Goal: Task Accomplishment & Management: Complete application form

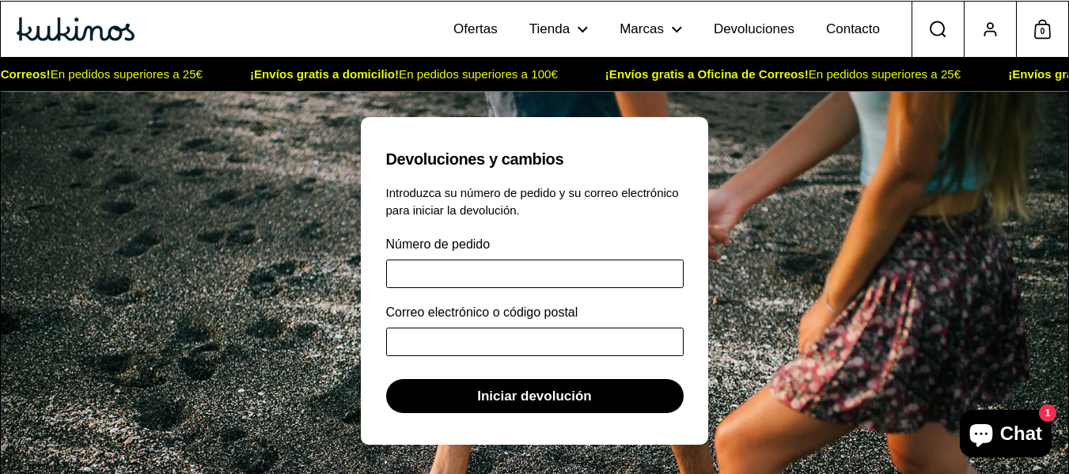
click at [458, 268] on input "Número de pedido" at bounding box center [535, 274] width 298 height 28
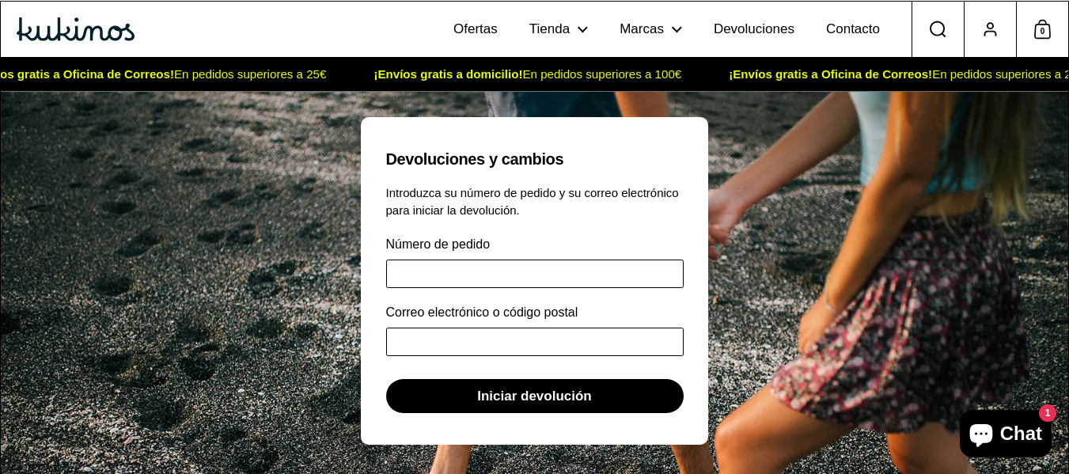
click at [988, 37] on icon at bounding box center [990, 29] width 17 height 21
drag, startPoint x: 382, startPoint y: 274, endPoint x: 392, endPoint y: 275, distance: 9.6
click at [385, 275] on div "Devoluciones y cambios Introduzca su número de pedido y su correo electrónico p…" at bounding box center [535, 280] width 317 height 283
drag, startPoint x: 392, startPoint y: 275, endPoint x: 339, endPoint y: 246, distance: 59.9
click at [351, 248] on div "Devoluciones y cambios Introduzca su número de pedido y su correo electrónico p…" at bounding box center [535, 317] width 1068 height 450
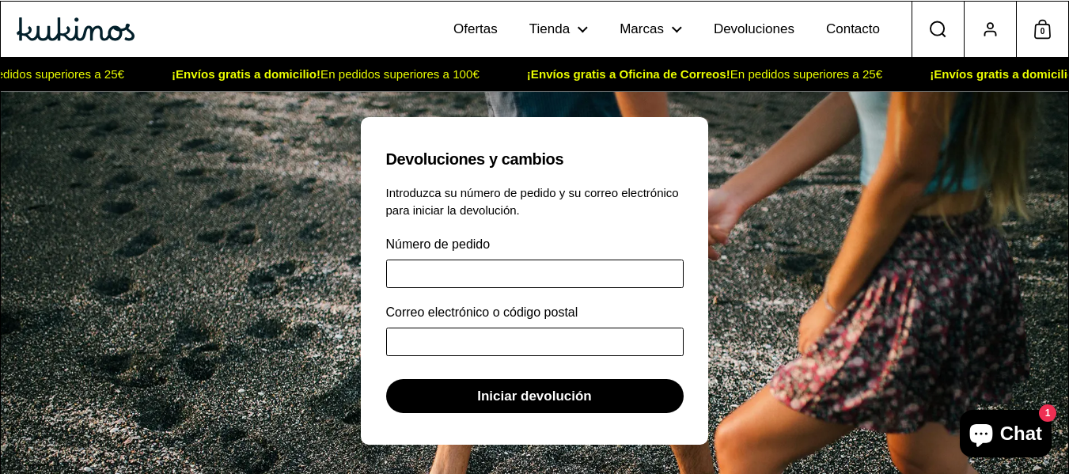
type input "*"
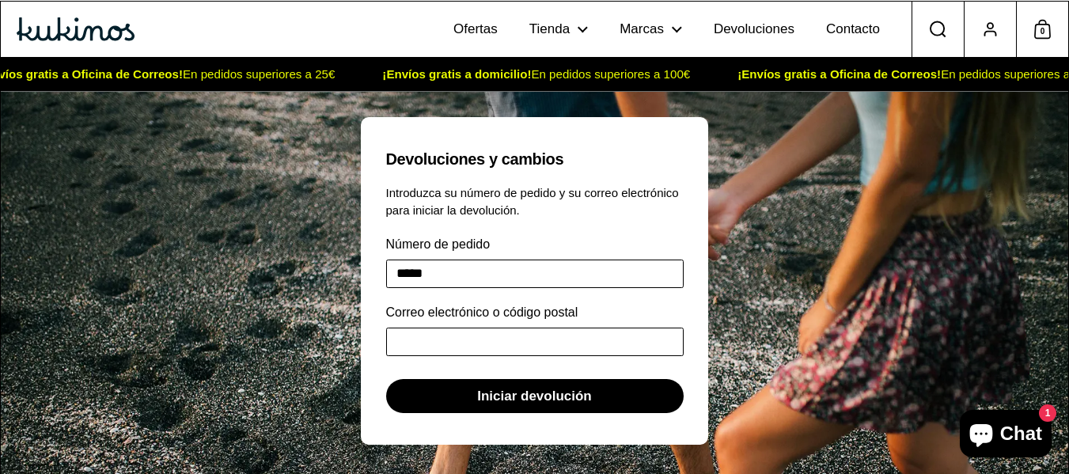
type input "*****"
drag, startPoint x: 463, startPoint y: 342, endPoint x: 451, endPoint y: 342, distance: 11.9
click at [462, 342] on input "Correo electrónico o código postal" at bounding box center [535, 342] width 298 height 28
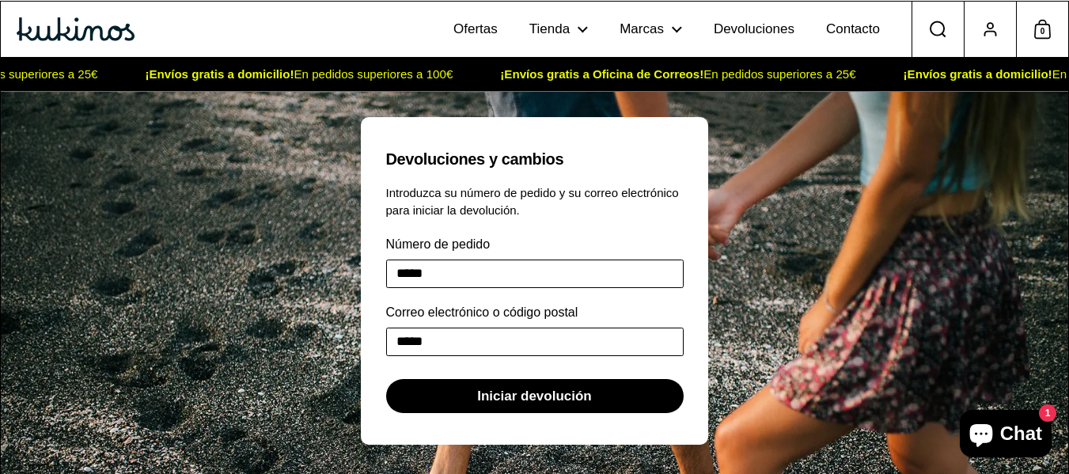
type input "*****"
click at [508, 403] on span "Iniciar devolución" at bounding box center [534, 396] width 115 height 32
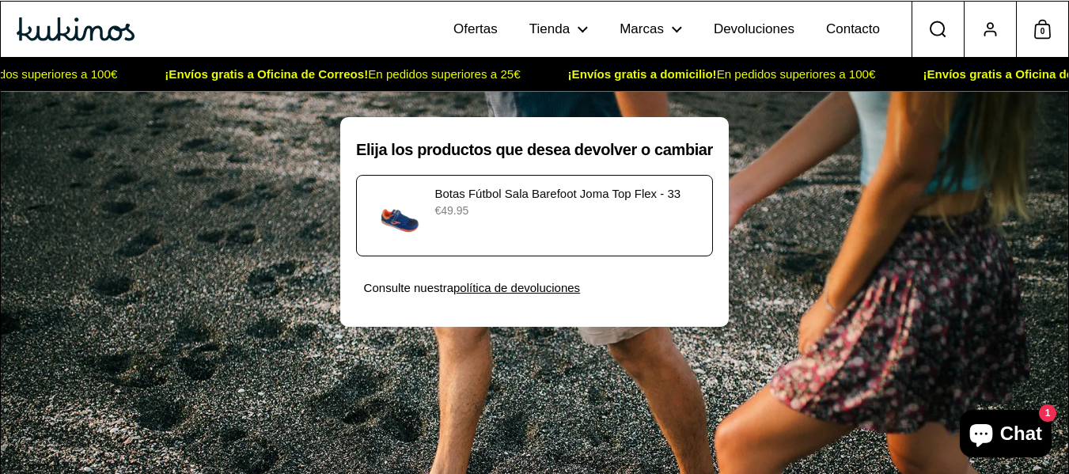
click at [522, 214] on p "€49.95" at bounding box center [568, 211] width 268 height 17
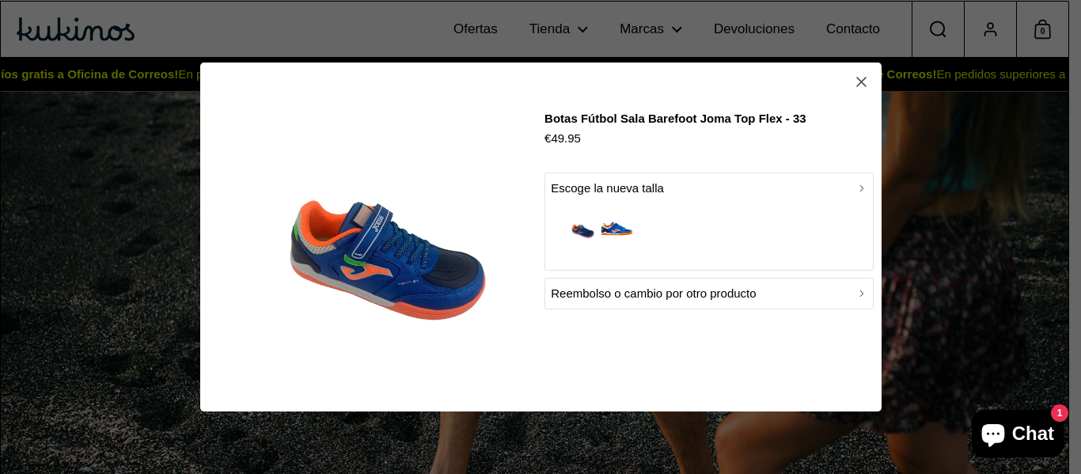
click at [640, 191] on p "Escoge la nueva talla" at bounding box center [607, 188] width 113 height 19
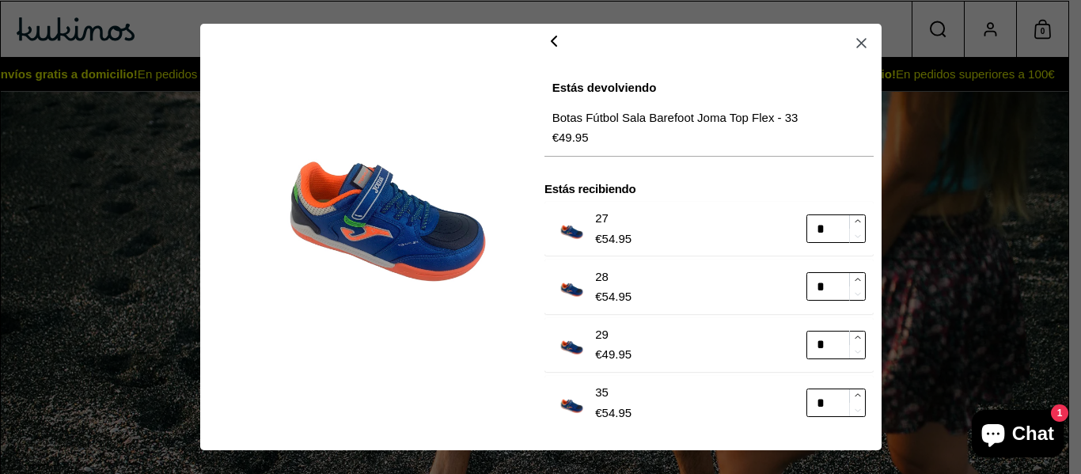
click at [545, 47] on icon "button" at bounding box center [553, 41] width 19 height 19
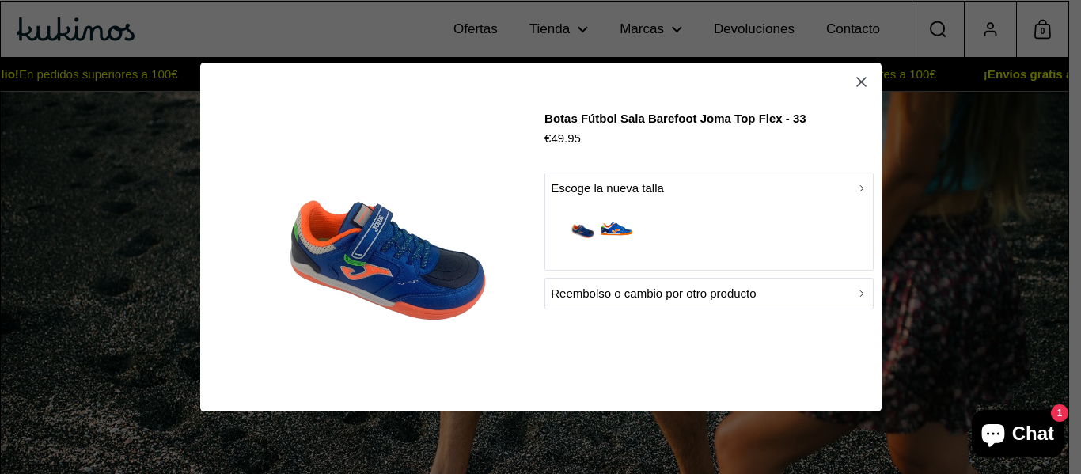
click at [590, 297] on p "Reembolso o cambio por otro producto" at bounding box center [653, 293] width 205 height 19
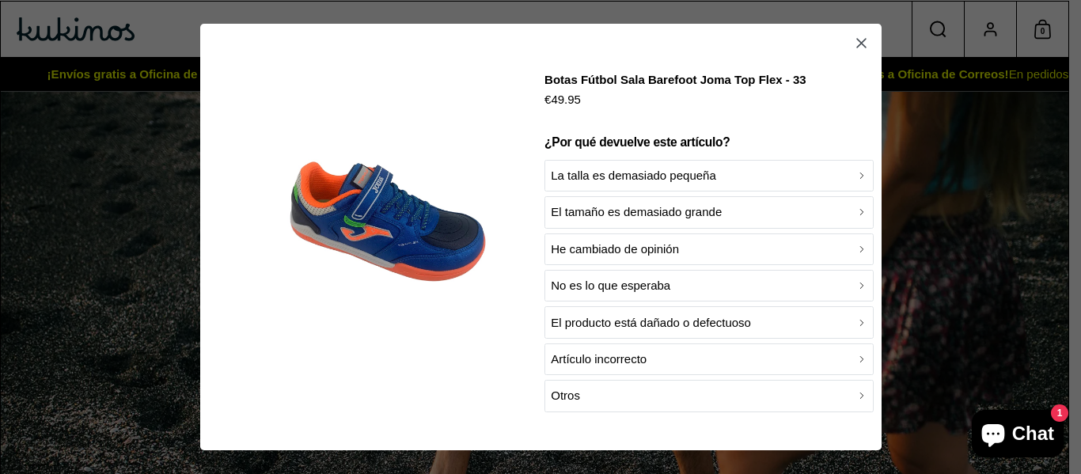
click at [614, 214] on p "El tamaño es demasiado grande" at bounding box center [636, 212] width 171 height 19
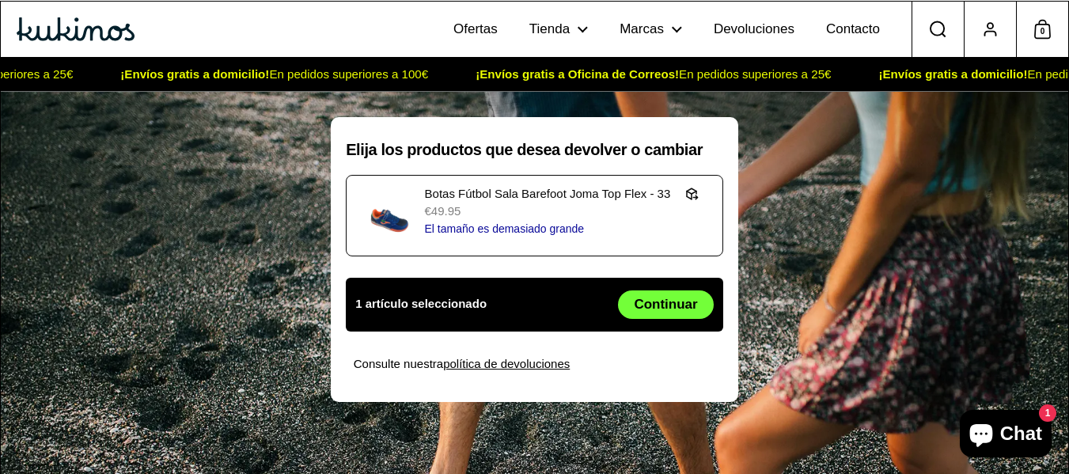
click at [679, 306] on span "Continuar" at bounding box center [665, 304] width 63 height 27
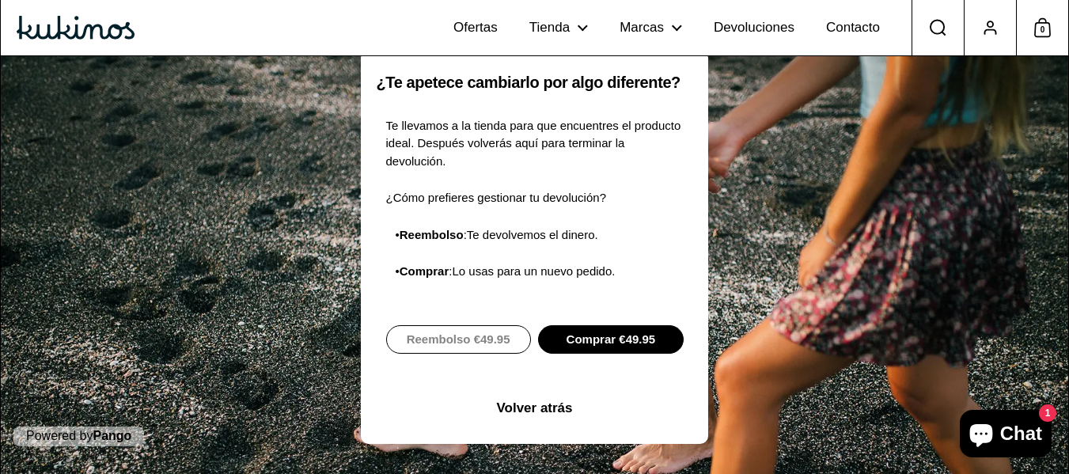
scroll to position [69, 0]
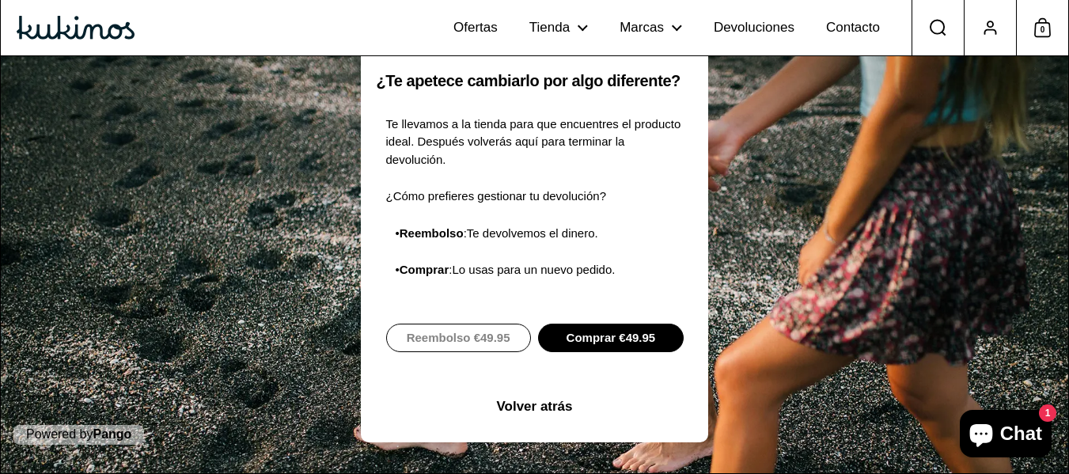
click at [621, 324] on span "Comprar €49.95" at bounding box center [611, 337] width 89 height 27
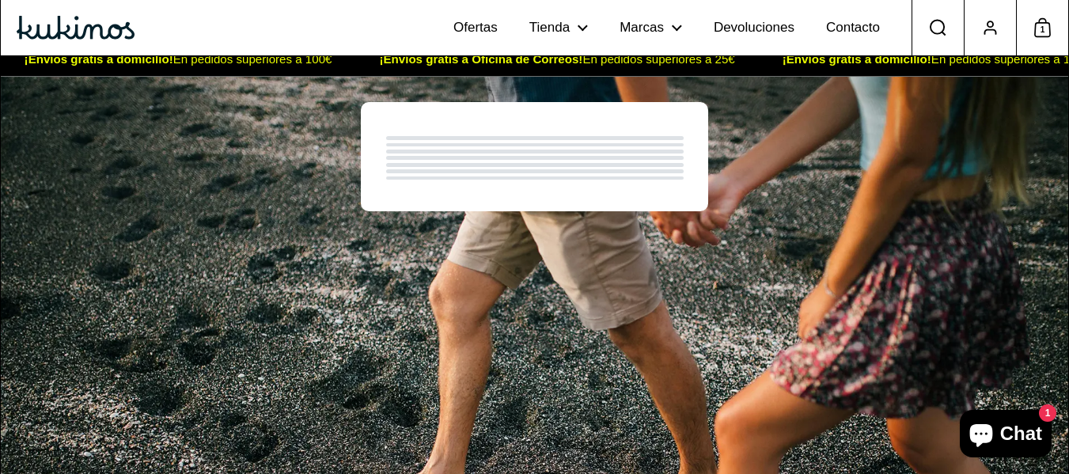
scroll to position [69, 0]
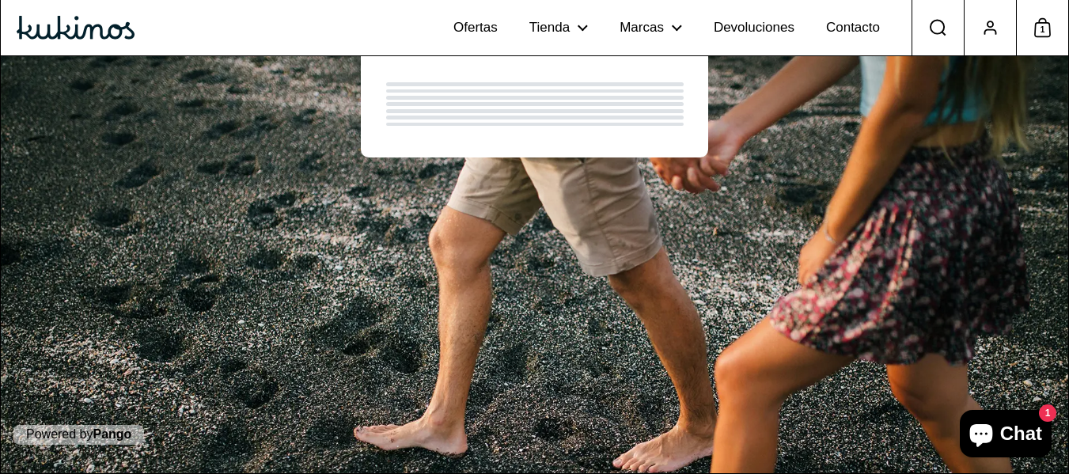
click at [623, 109] on div at bounding box center [535, 111] width 298 height 4
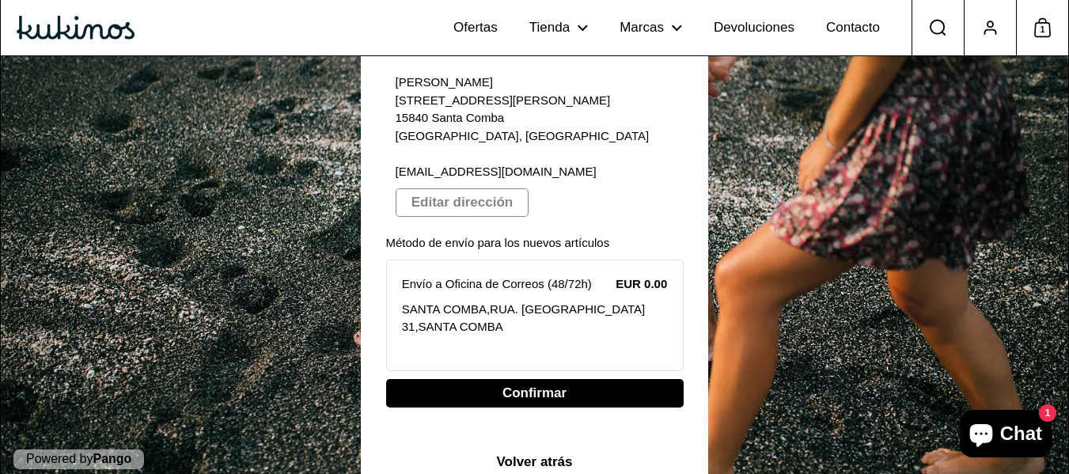
scroll to position [170, 0]
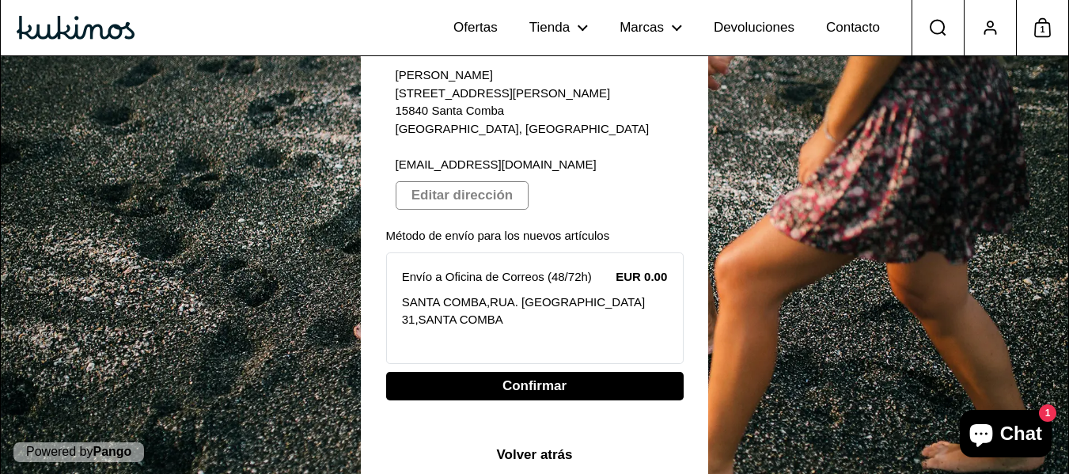
click at [522, 441] on span "Volver atrás" at bounding box center [534, 454] width 76 height 27
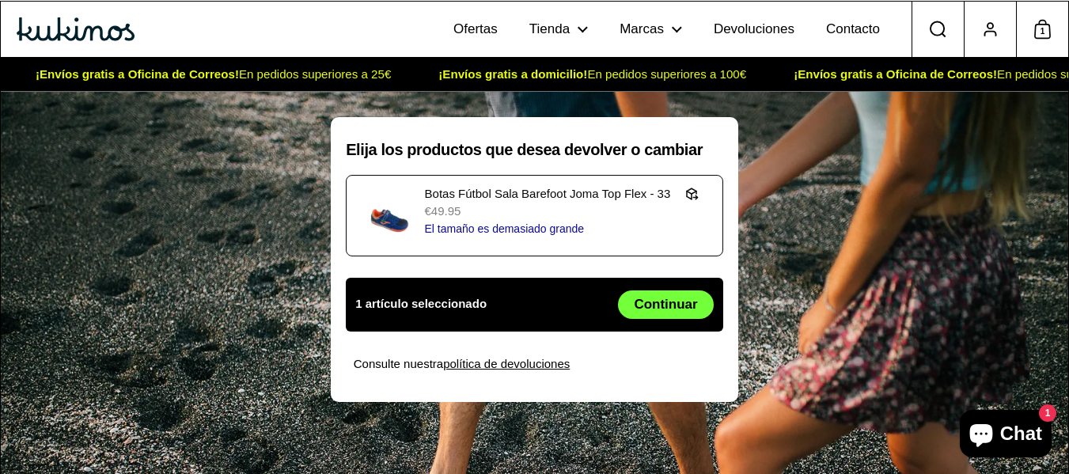
click at [648, 301] on span "Continuar" at bounding box center [665, 304] width 63 height 27
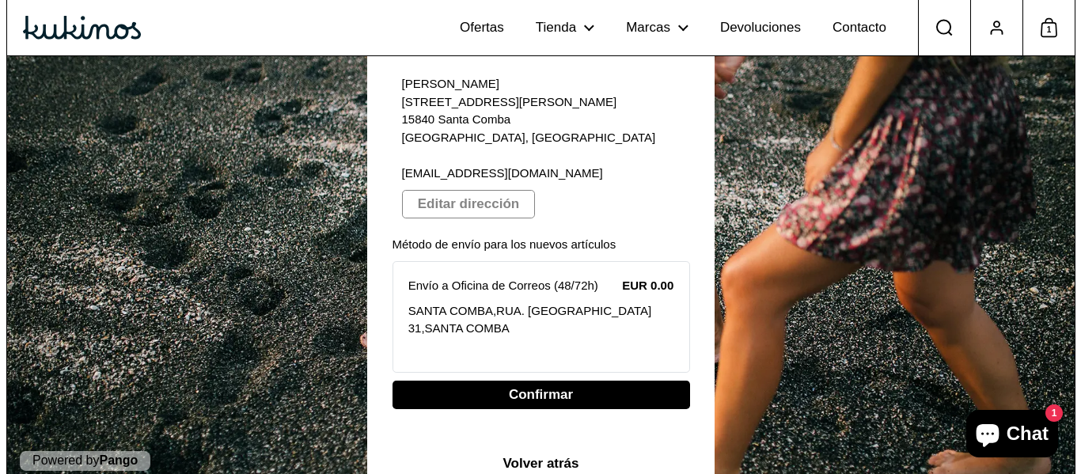
scroll to position [162, 0]
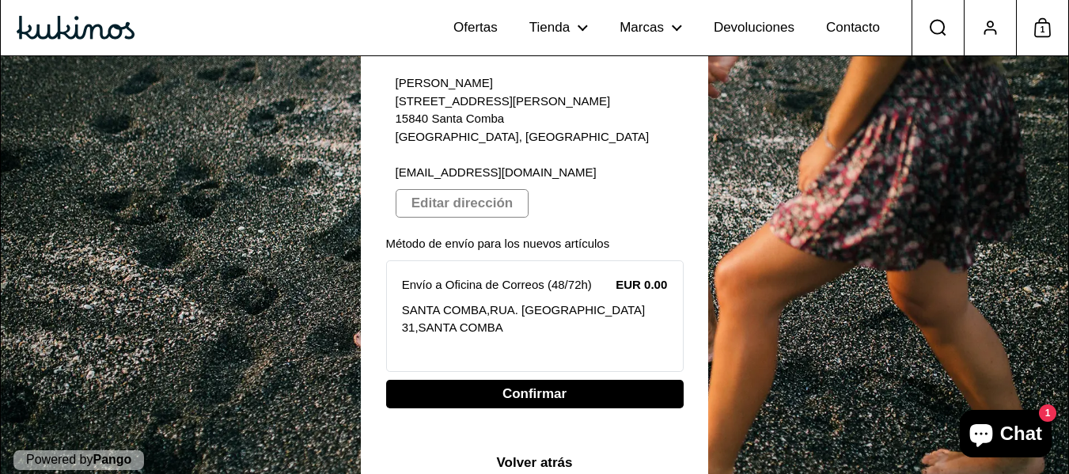
click at [514, 381] on span "Confirmar" at bounding box center [535, 394] width 64 height 27
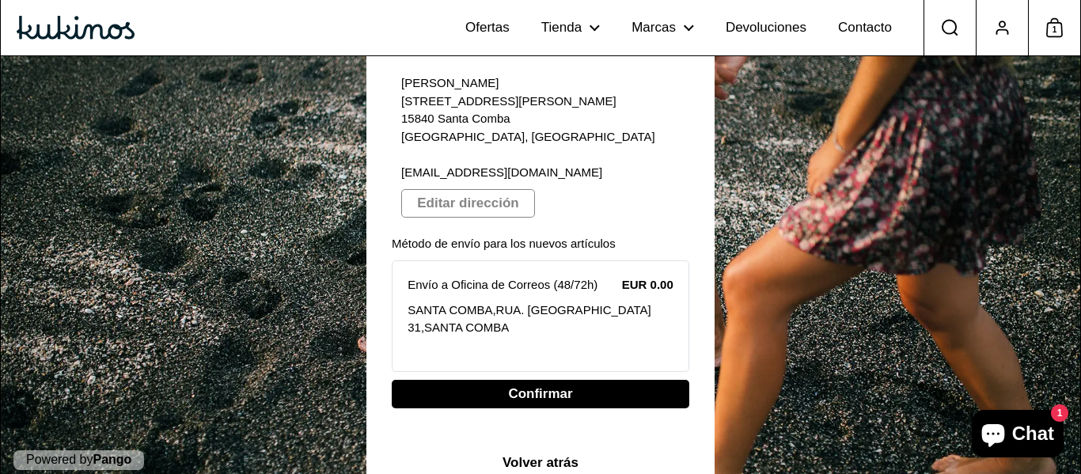
select select "**"
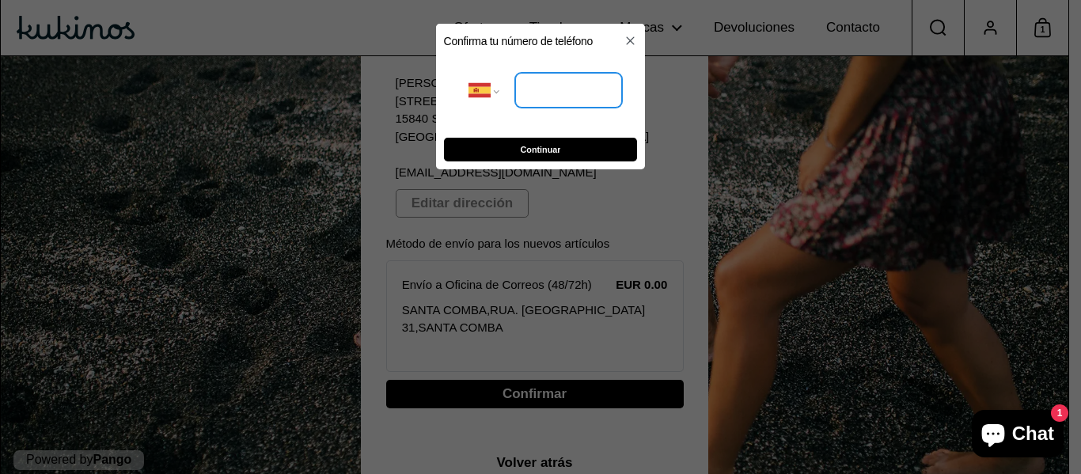
click at [557, 87] on input "tel" at bounding box center [568, 90] width 107 height 35
type input "**********"
click at [575, 148] on span "Continuar" at bounding box center [541, 149] width 168 height 22
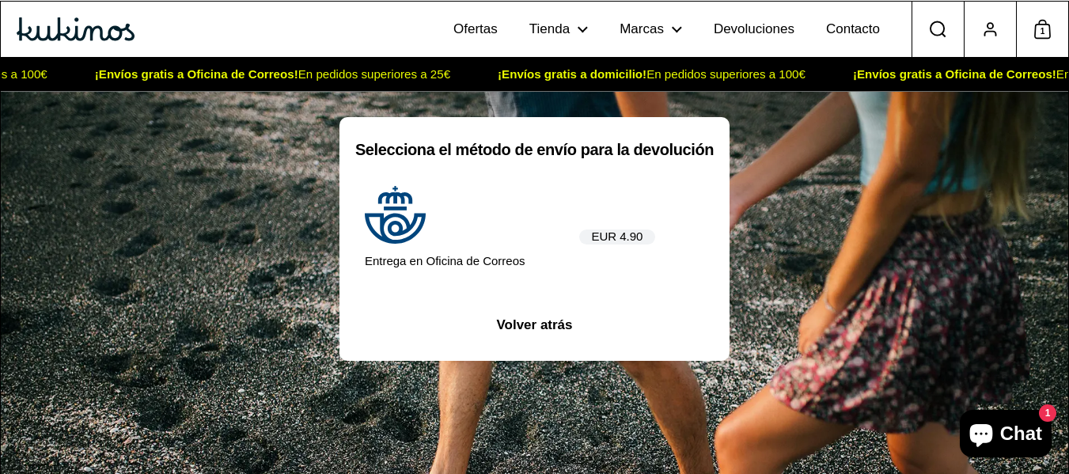
click at [604, 233] on span "EUR 4.90" at bounding box center [616, 236] width 51 height 14
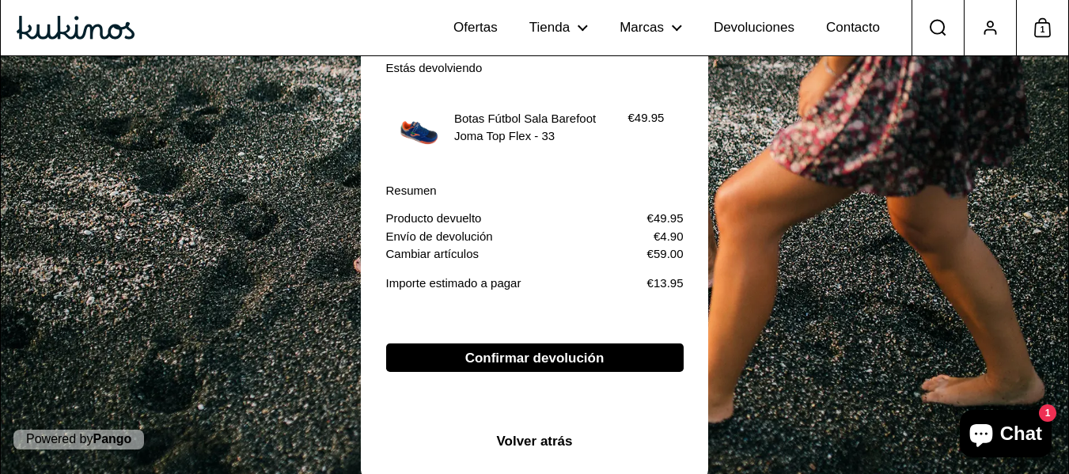
scroll to position [237, 0]
click at [512, 447] on span "Volver atrás" at bounding box center [534, 440] width 76 height 27
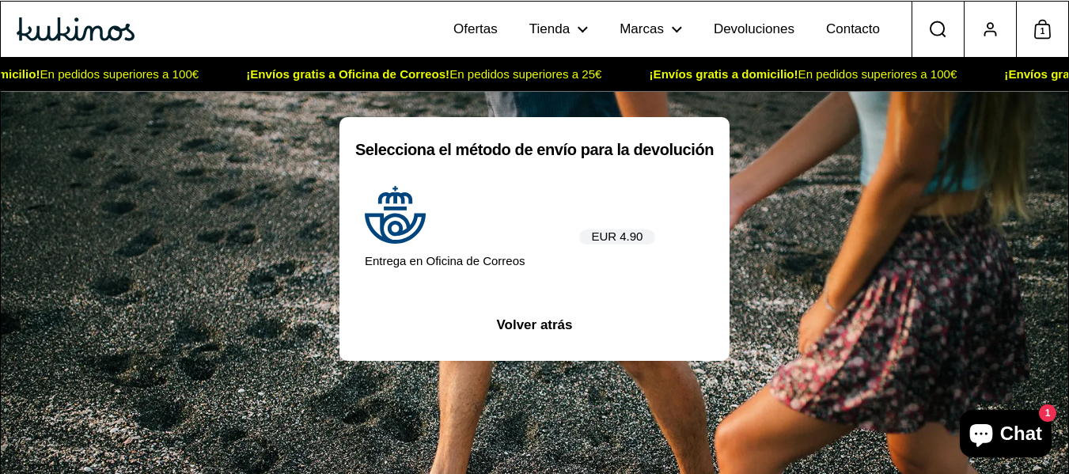
click at [537, 320] on span "Volver atrás" at bounding box center [534, 324] width 76 height 27
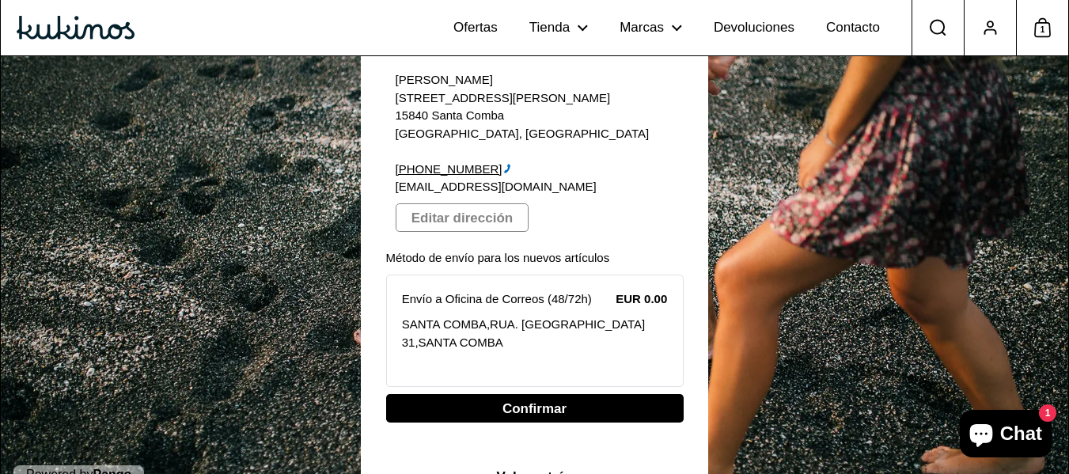
scroll to position [166, 0]
click at [503, 463] on span "Volver atrás" at bounding box center [534, 476] width 76 height 27
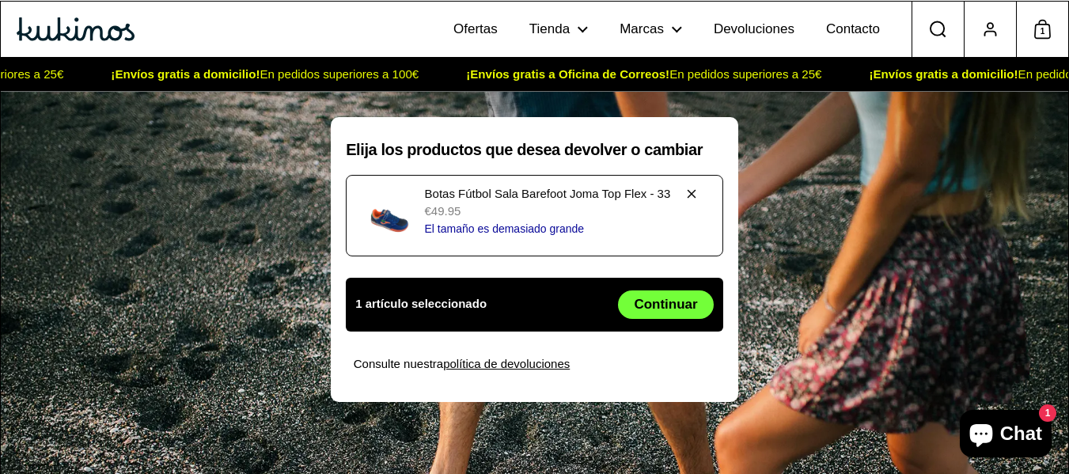
click at [523, 201] on p "Botas Fútbol Sala Barefoot Joma Top Flex - 33" at bounding box center [548, 194] width 246 height 18
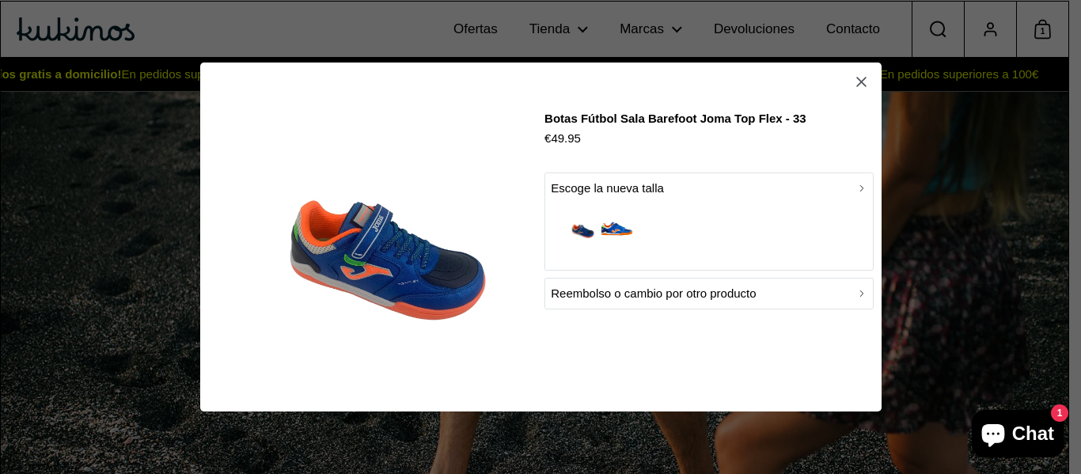
click at [636, 291] on p "Reembolso o cambio por otro producto" at bounding box center [653, 293] width 205 height 19
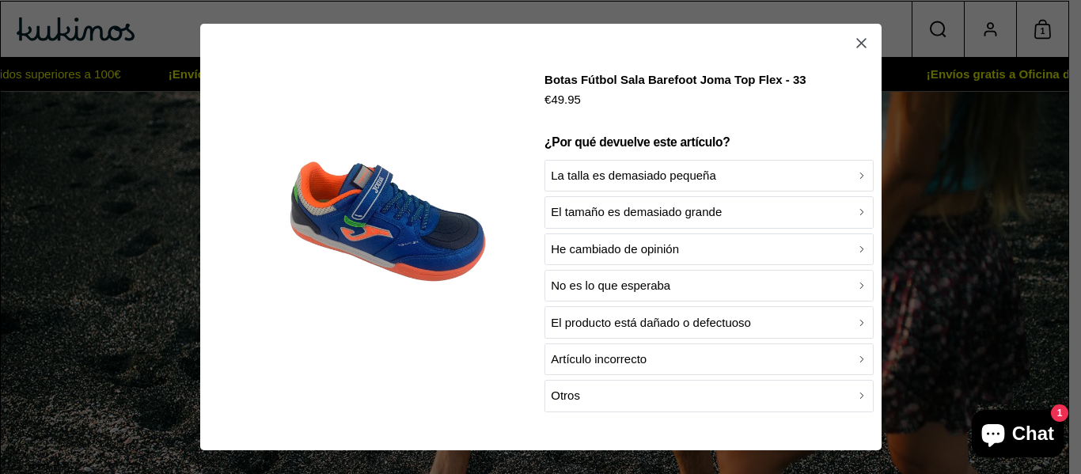
click at [859, 46] on button "button" at bounding box center [862, 44] width 24 height 24
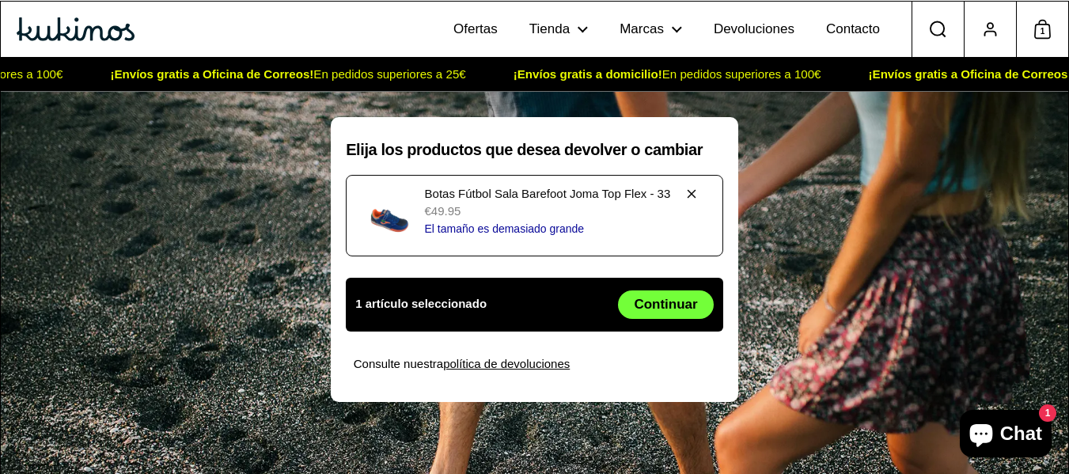
click at [649, 207] on p "€49.95" at bounding box center [548, 212] width 246 height 18
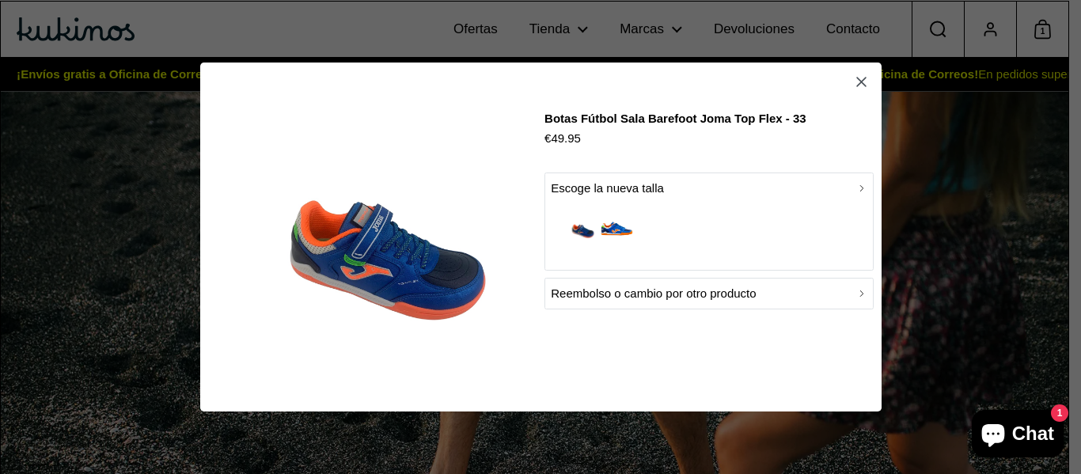
click at [649, 204] on div "button" at bounding box center [709, 231] width 317 height 66
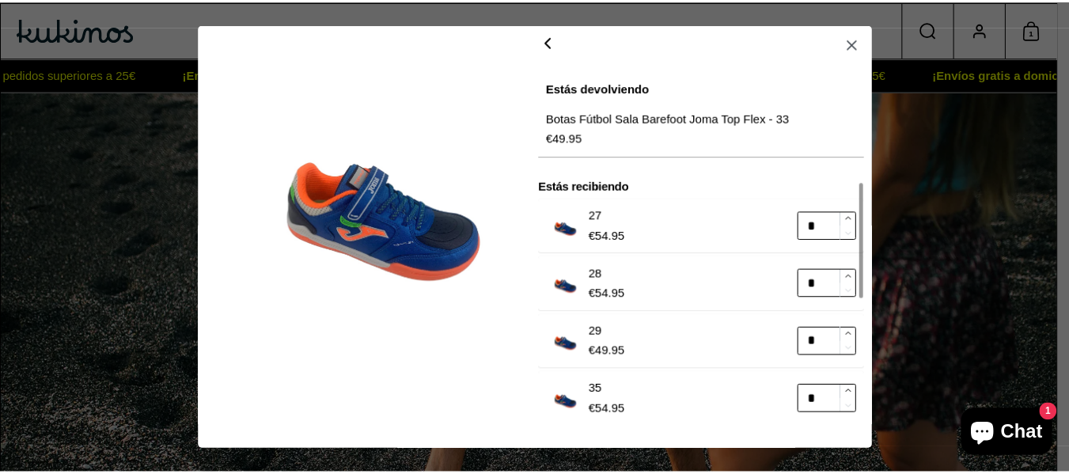
scroll to position [2, 0]
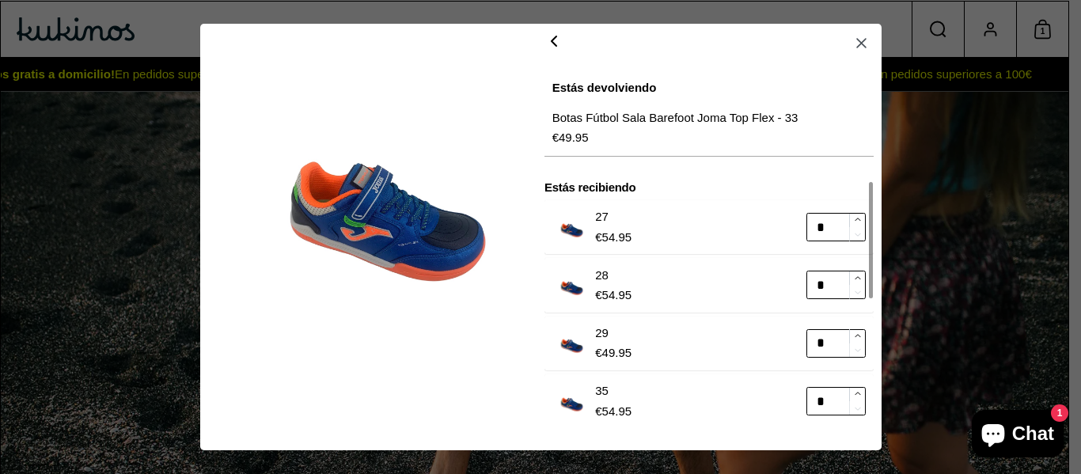
click at [595, 326] on p "29" at bounding box center [613, 334] width 36 height 20
click at [853, 50] on icon "button" at bounding box center [861, 43] width 17 height 17
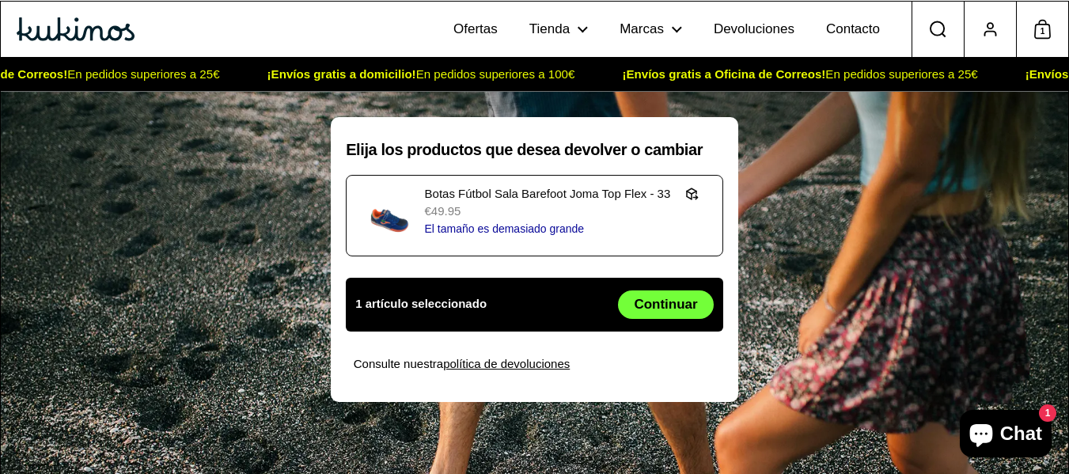
click at [1048, 31] on span "1" at bounding box center [1042, 31] width 17 height 21
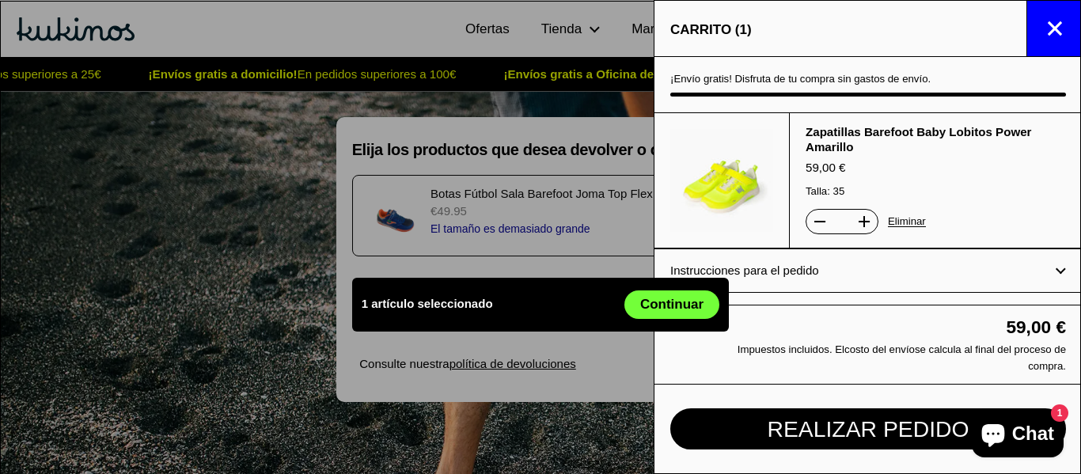
click at [891, 218] on link "Eliminar" at bounding box center [907, 221] width 38 height 11
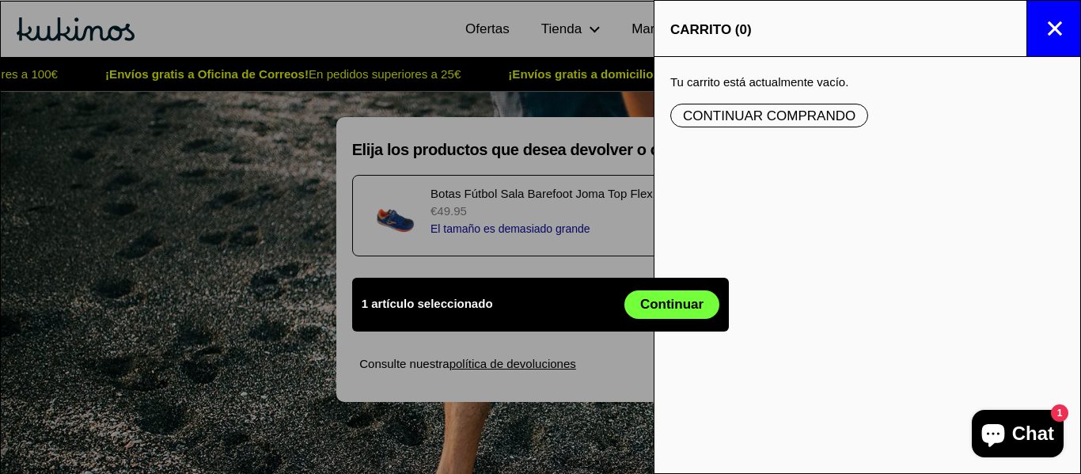
click at [1064, 30] on icon at bounding box center [1054, 28] width 25 height 25
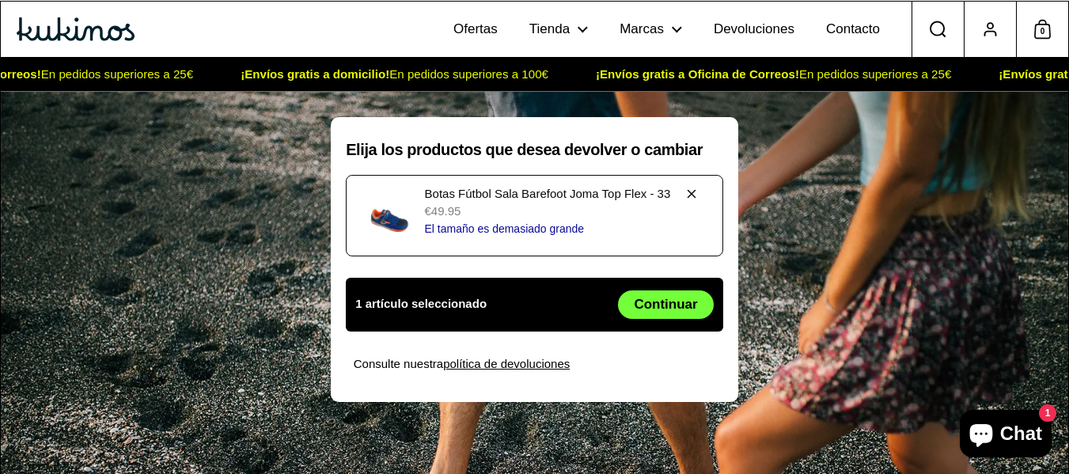
click at [589, 192] on p "Botas Fútbol Sala Barefoot Joma Top Flex - 33" at bounding box center [548, 194] width 246 height 18
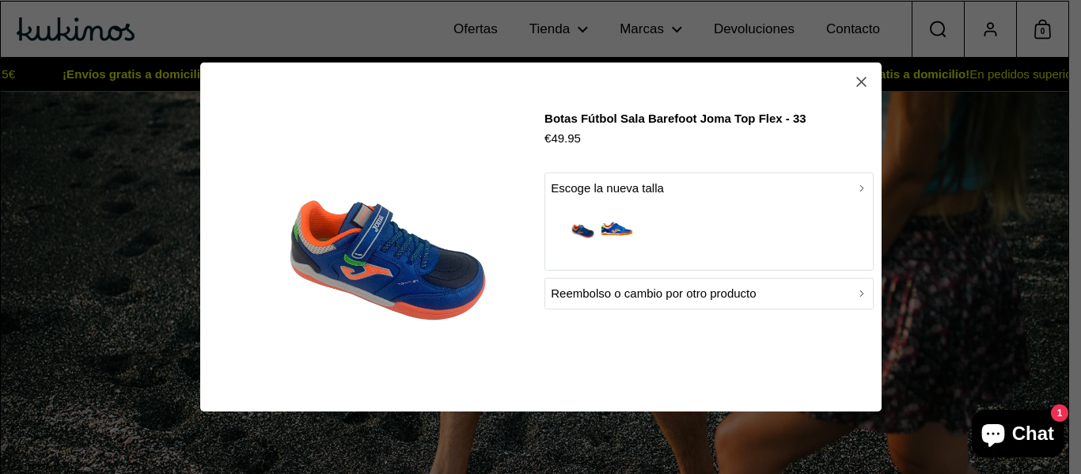
click at [628, 305] on button "Reembolso o cambio por otro producto" at bounding box center [708, 294] width 329 height 32
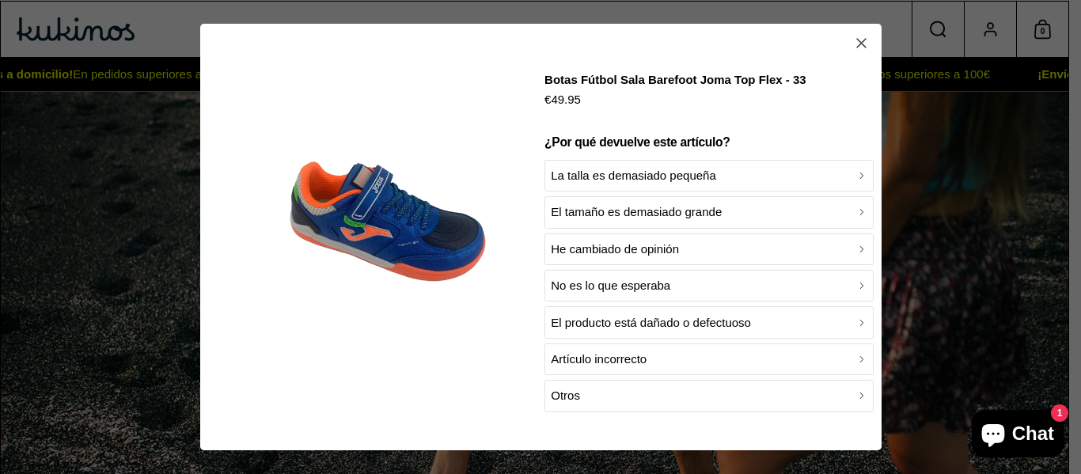
click at [621, 216] on p "El tamaño es demasiado grande" at bounding box center [636, 212] width 171 height 19
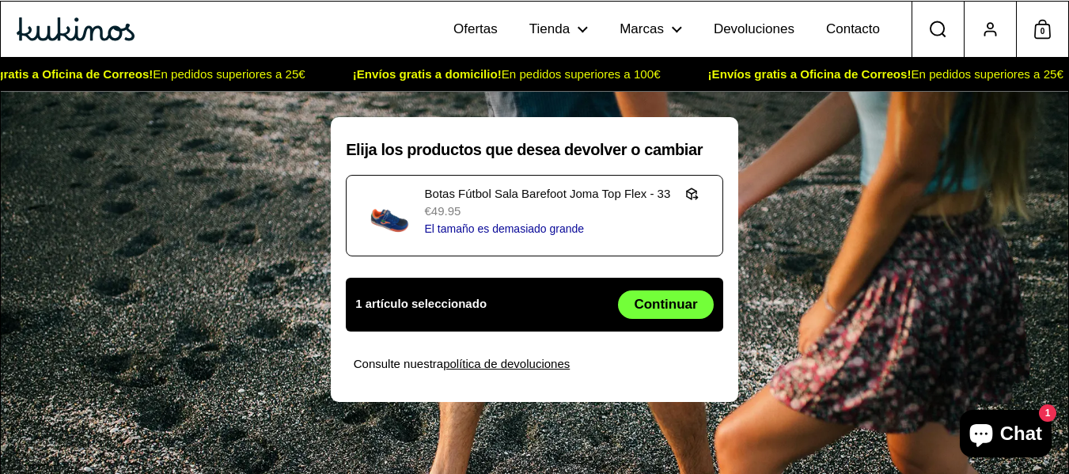
click at [627, 302] on button "Continuar" at bounding box center [666, 304] width 96 height 28
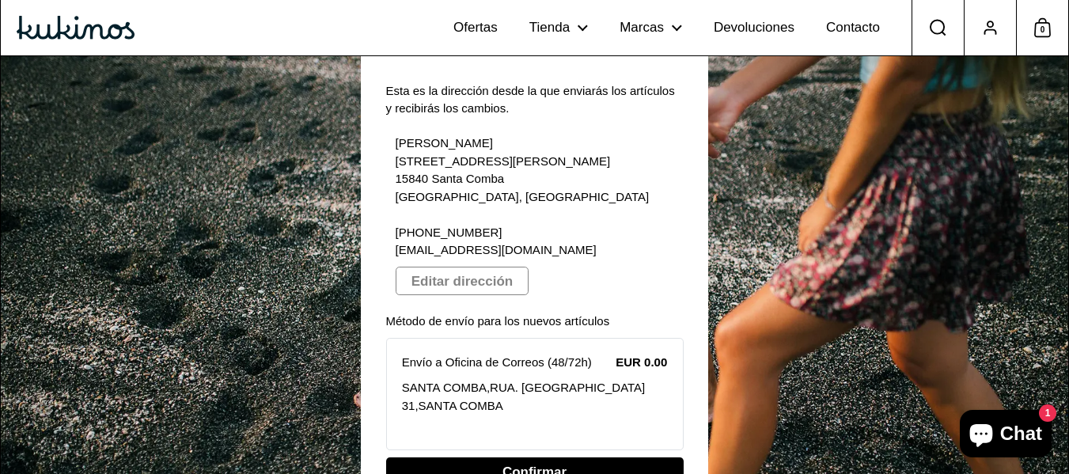
scroll to position [101, 0]
click at [506, 459] on span "Confirmar" at bounding box center [535, 472] width 64 height 27
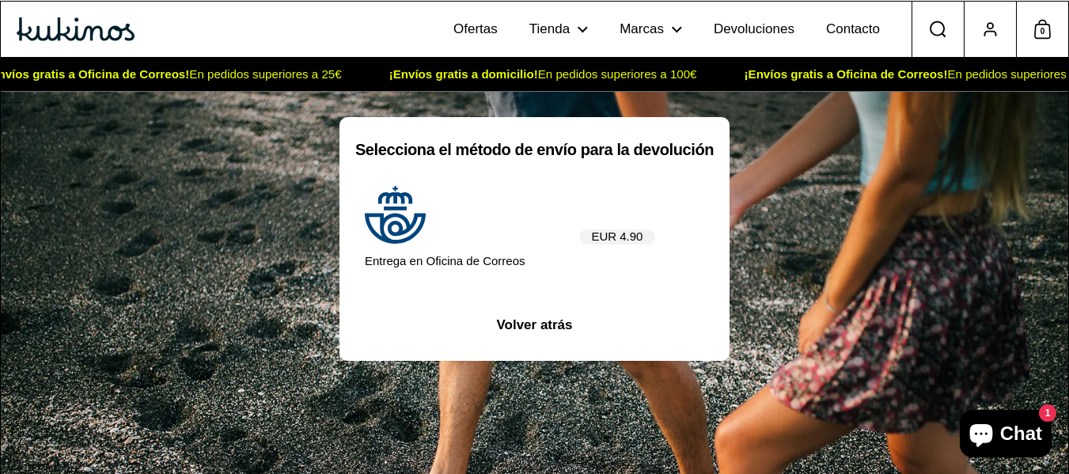
click at [531, 324] on span "Volver atrás" at bounding box center [534, 324] width 76 height 27
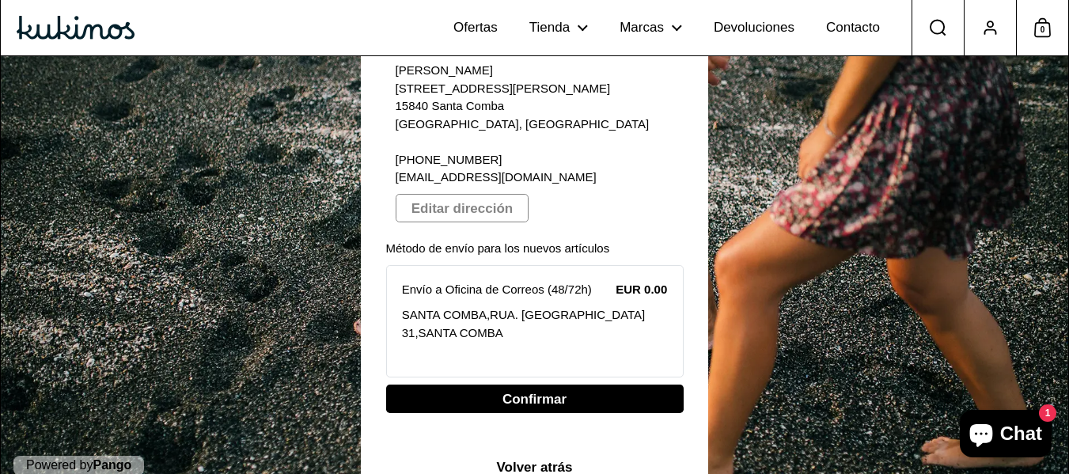
scroll to position [188, 0]
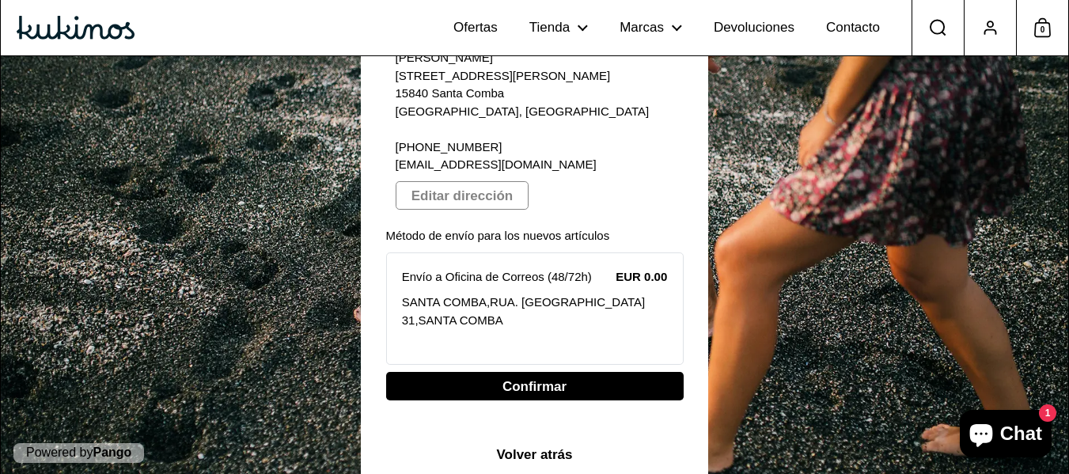
click at [518, 443] on span "Volver atrás" at bounding box center [534, 455] width 76 height 27
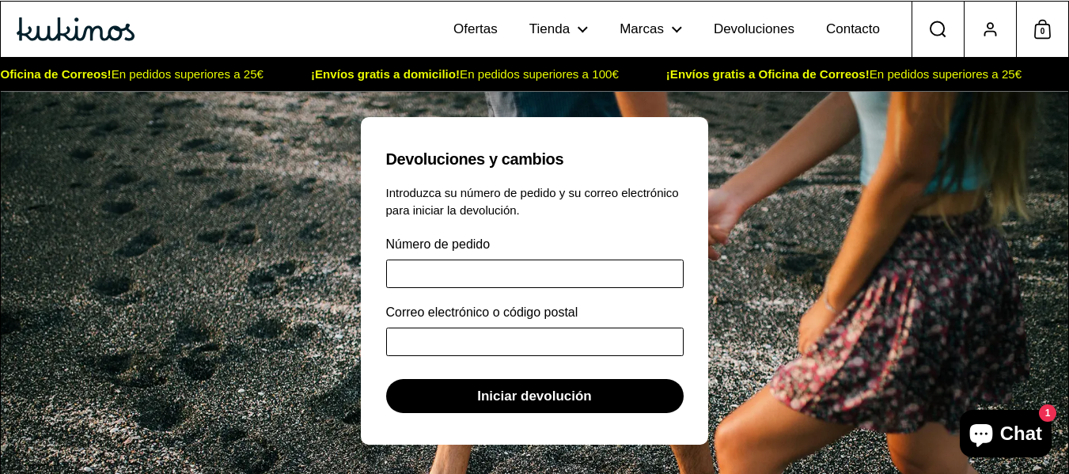
click at [460, 277] on input "Número de pedido" at bounding box center [535, 274] width 298 height 28
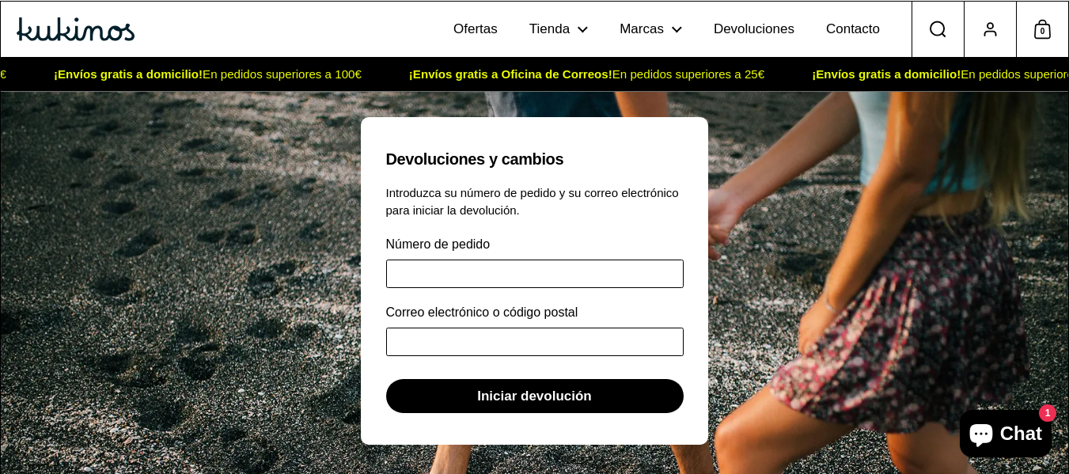
type input "*"
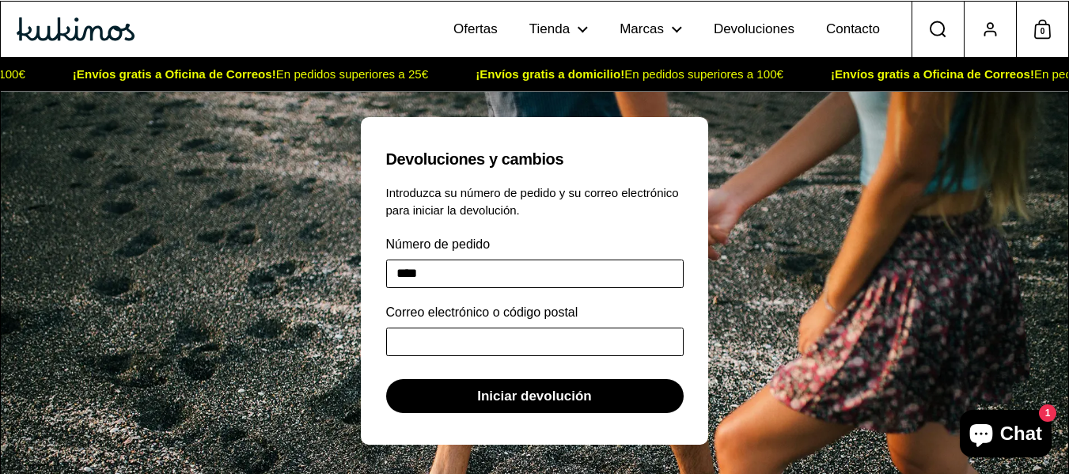
type input "****"
click at [497, 313] on label "Correo electrónico o código postal" at bounding box center [482, 313] width 192 height 20
click at [497, 328] on input "Correo electrónico o código postal" at bounding box center [535, 342] width 298 height 28
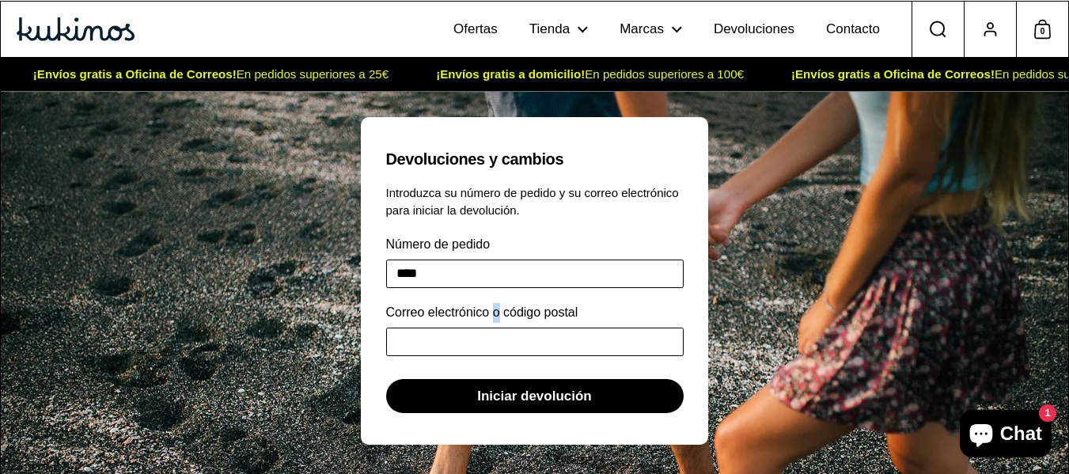
click at [499, 321] on label "Correo electrónico o código postal" at bounding box center [482, 313] width 192 height 20
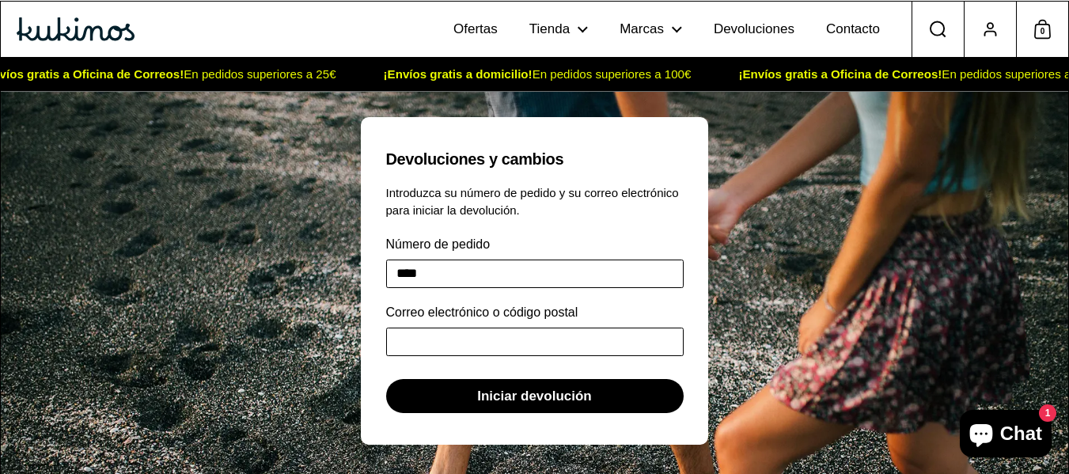
drag, startPoint x: 506, startPoint y: 336, endPoint x: 485, endPoint y: 327, distance: 23.1
click at [506, 336] on input "Correo electrónico o código postal" at bounding box center [535, 342] width 298 height 28
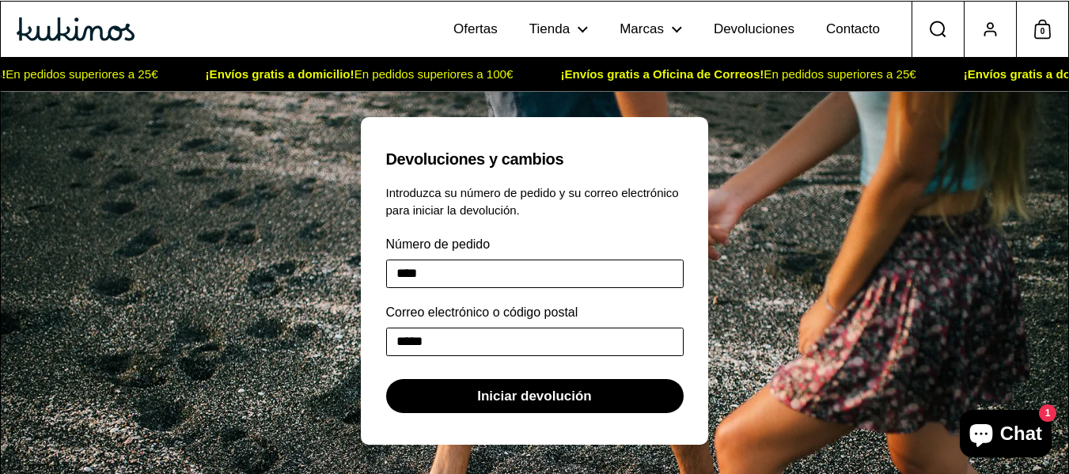
type input "*****"
click at [506, 408] on span "Iniciar devolución" at bounding box center [534, 396] width 115 height 32
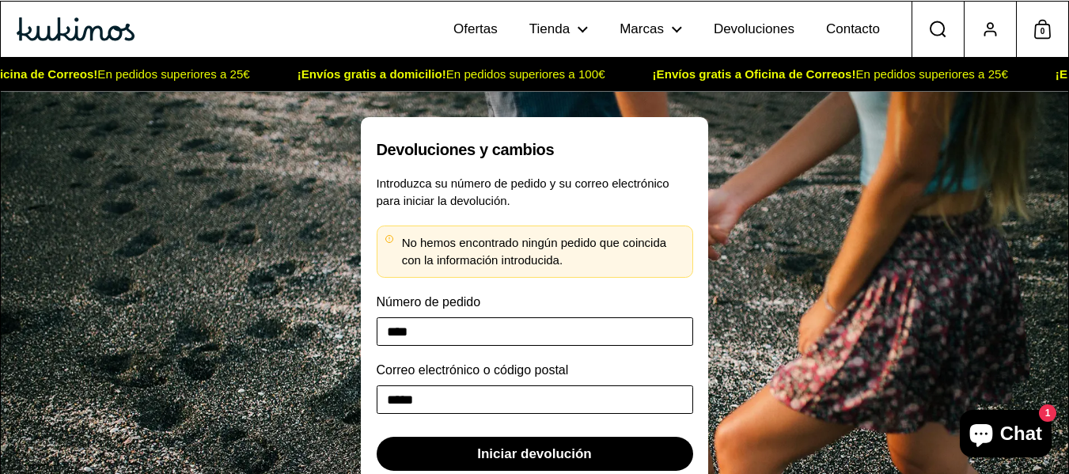
click at [512, 328] on input "****" at bounding box center [535, 331] width 317 height 28
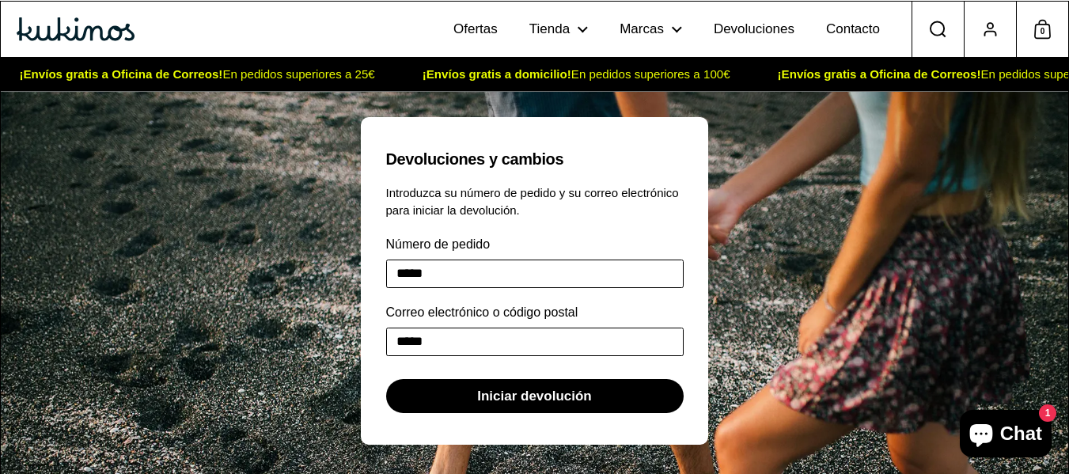
type input "*****"
click at [557, 389] on span "Iniciar devolución" at bounding box center [534, 396] width 115 height 32
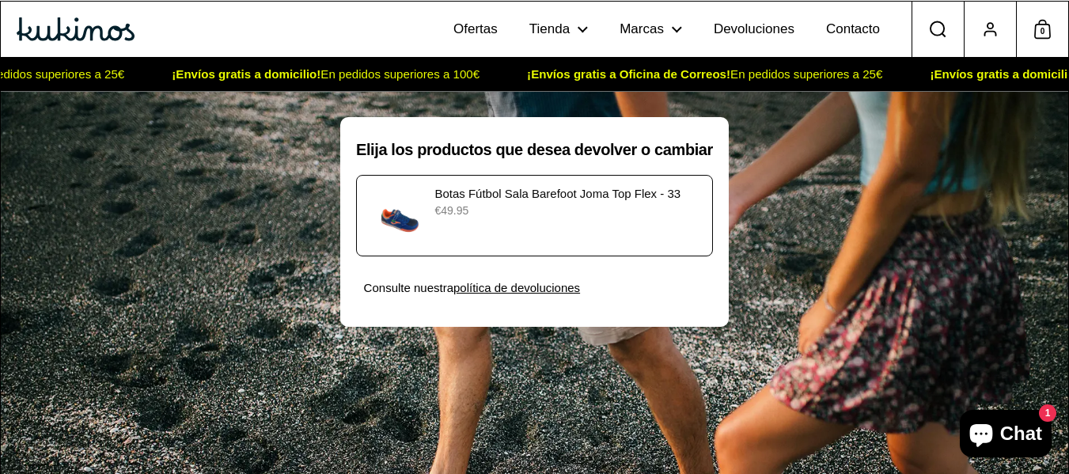
click at [516, 215] on p "€49.95" at bounding box center [568, 211] width 268 height 17
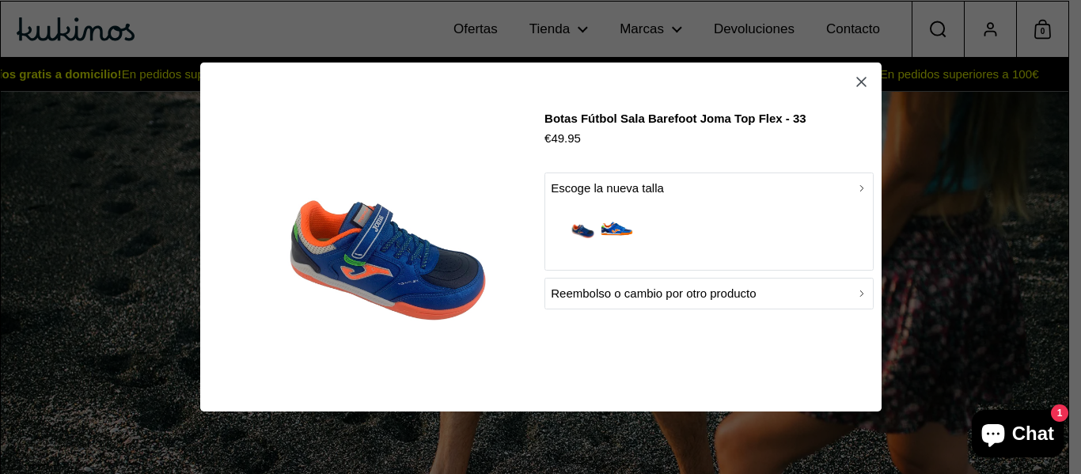
click at [609, 222] on img "button" at bounding box center [617, 229] width 36 height 36
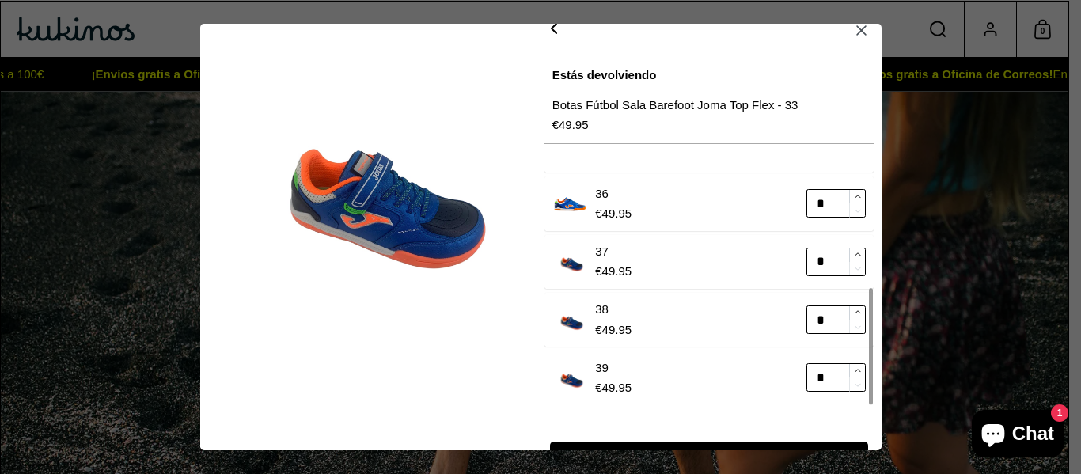
scroll to position [13, 0]
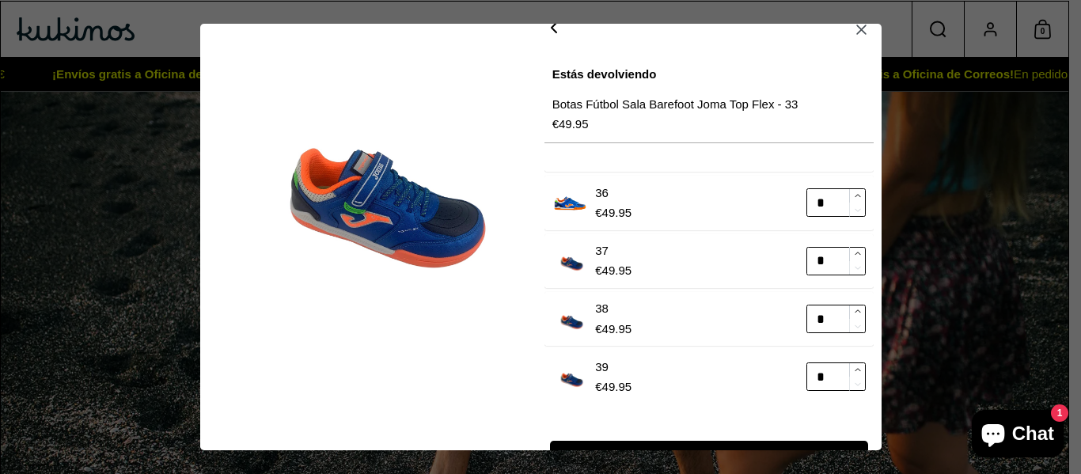
click at [552, 28] on icon "button" at bounding box center [554, 27] width 5 height 9
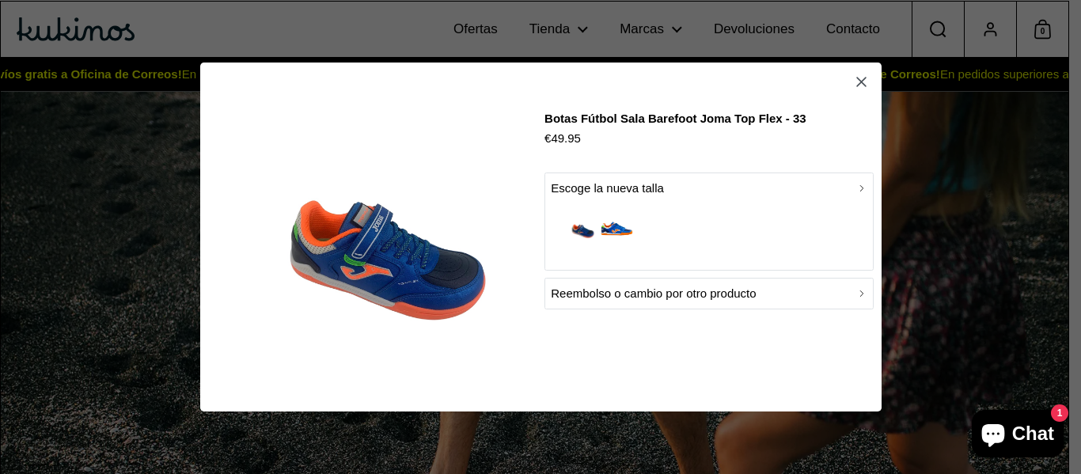
click at [623, 291] on p "Reembolso o cambio por otro producto" at bounding box center [653, 293] width 205 height 19
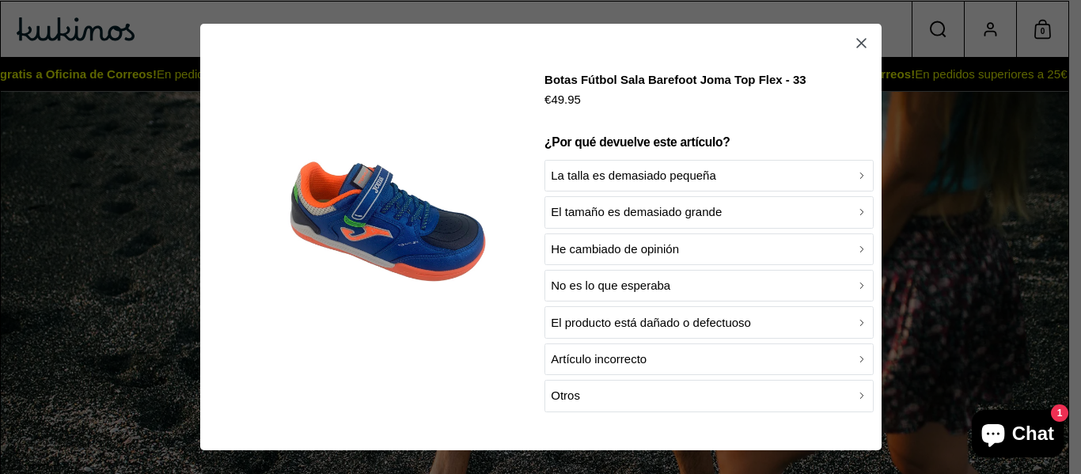
click at [571, 222] on button "El tamaño es demasiado grande" at bounding box center [708, 212] width 329 height 32
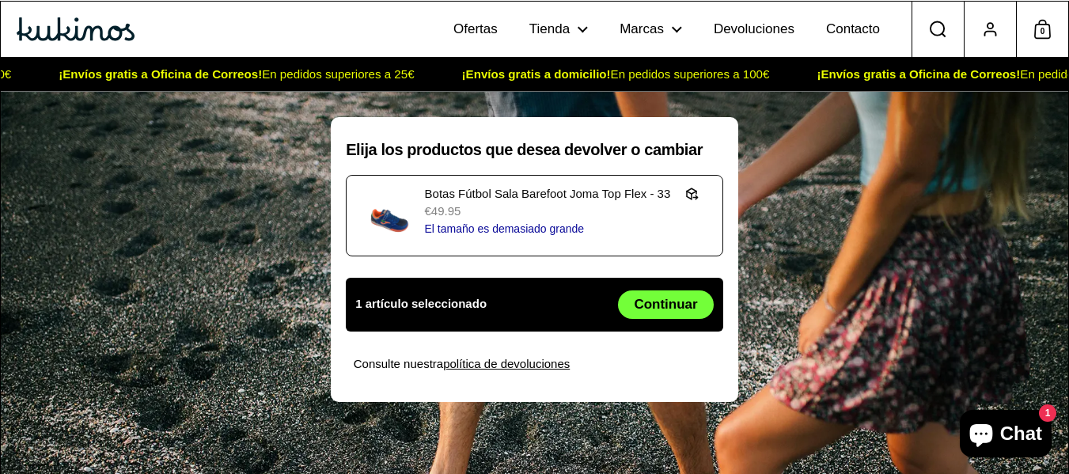
click at [686, 306] on span "Continuar" at bounding box center [665, 304] width 63 height 27
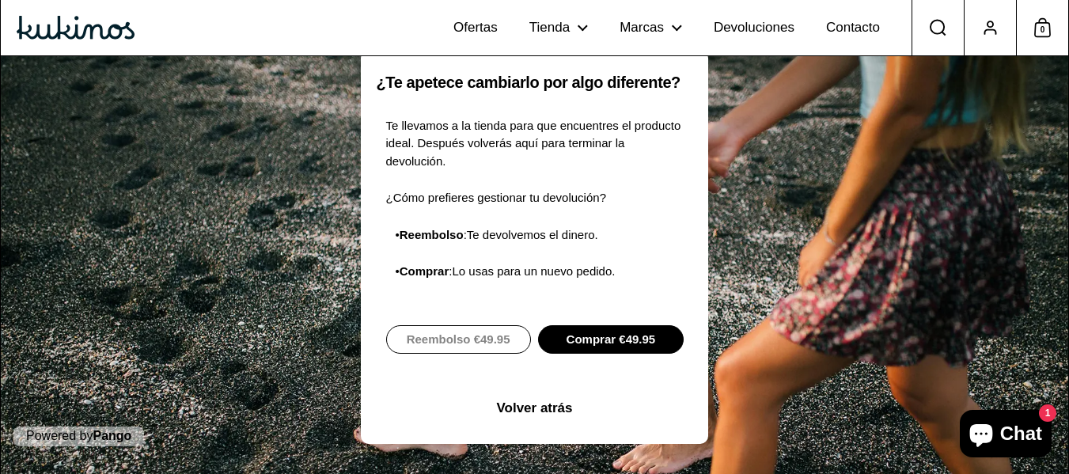
scroll to position [69, 0]
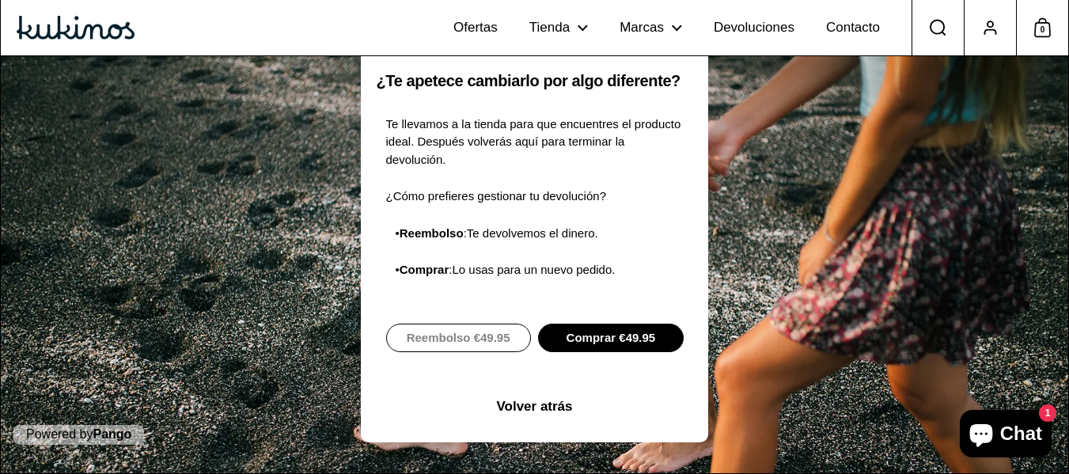
click at [456, 328] on span "Reembolso €49.95" at bounding box center [459, 337] width 104 height 27
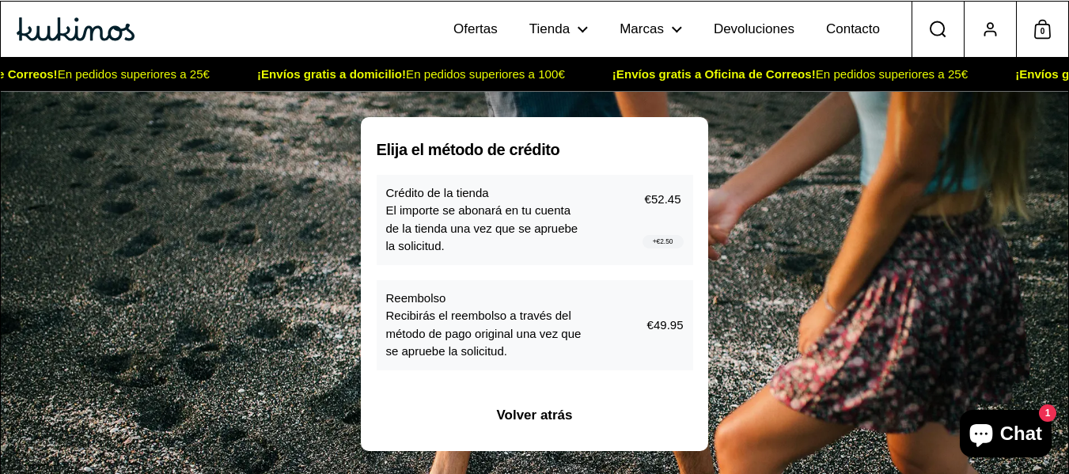
click at [557, 340] on p "Recibirás el reembolso a través del método de pago original una vez que se apru…" at bounding box center [486, 334] width 200 height 54
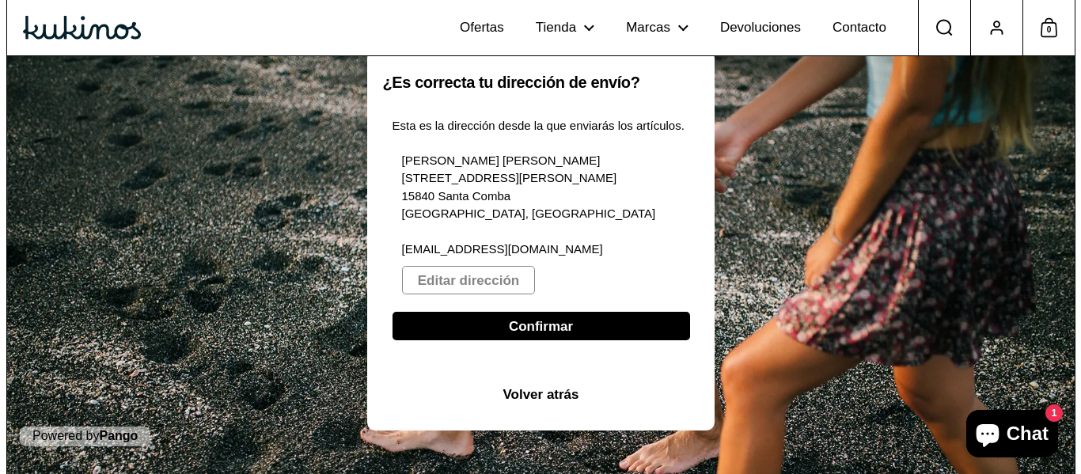
scroll to position [69, 0]
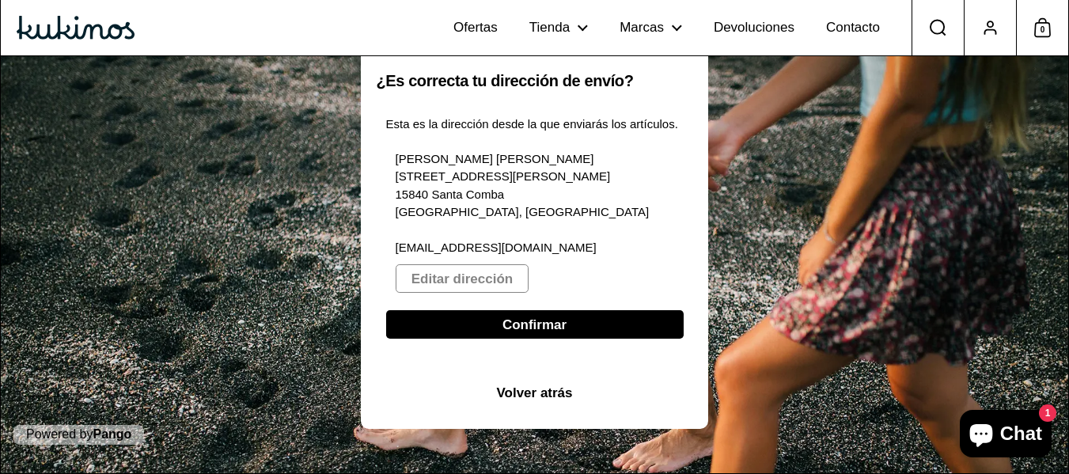
click at [542, 324] on span "Confirmar" at bounding box center [535, 324] width 64 height 27
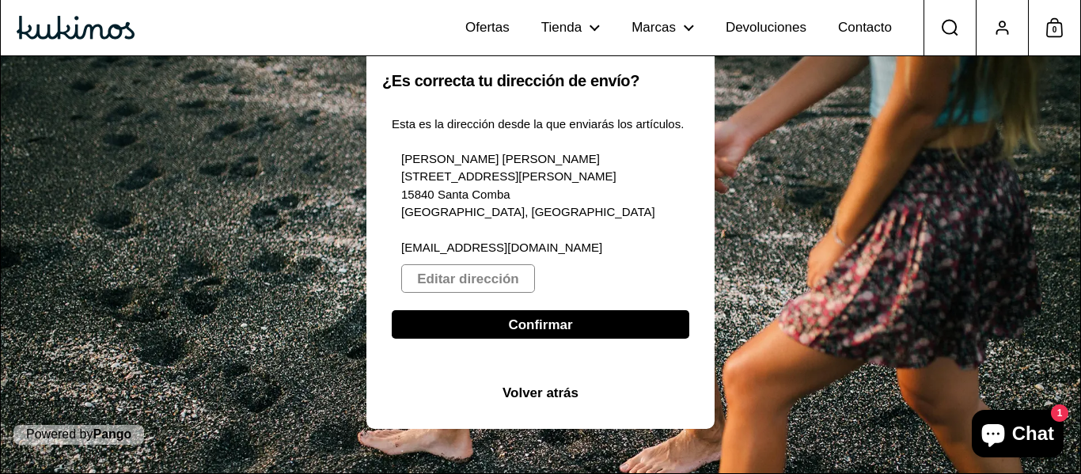
select select "**"
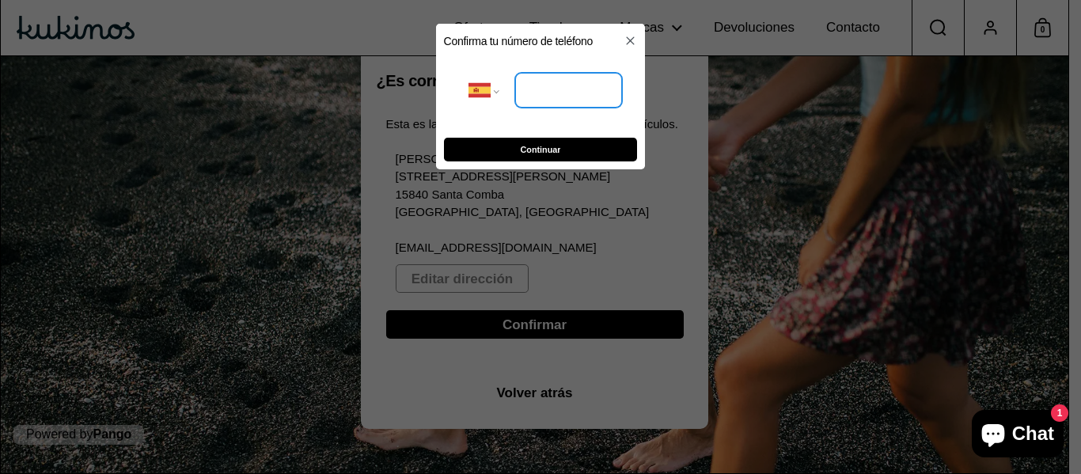
drag, startPoint x: 551, startPoint y: 106, endPoint x: 581, endPoint y: 130, distance: 38.3
click at [551, 106] on input "tel" at bounding box center [568, 90] width 107 height 35
type input "**********"
click at [575, 141] on span "Continuar" at bounding box center [541, 149] width 168 height 22
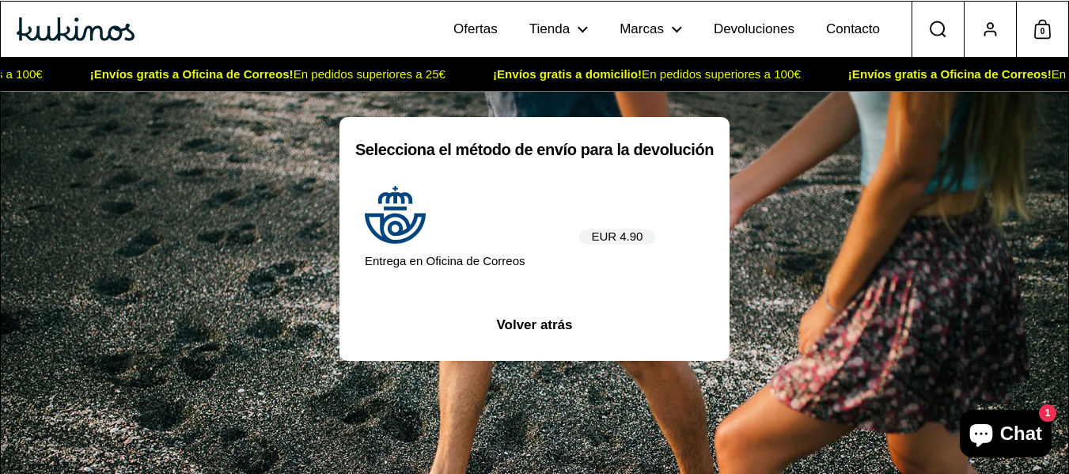
click at [647, 218] on div "EUR 4.90" at bounding box center [620, 227] width 83 height 37
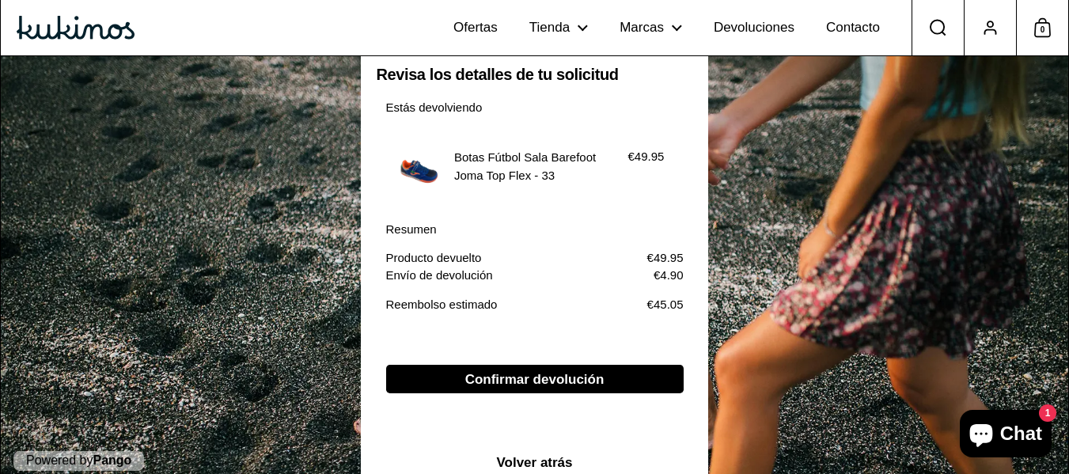
click at [527, 380] on span "Confirmar devolución" at bounding box center [534, 379] width 139 height 27
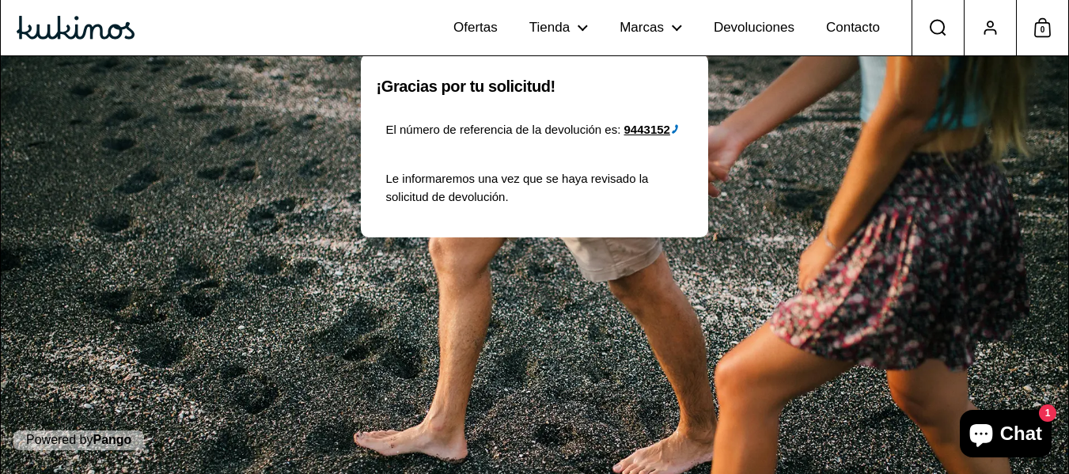
scroll to position [69, 0]
